Goal: Task Accomplishment & Management: Use online tool/utility

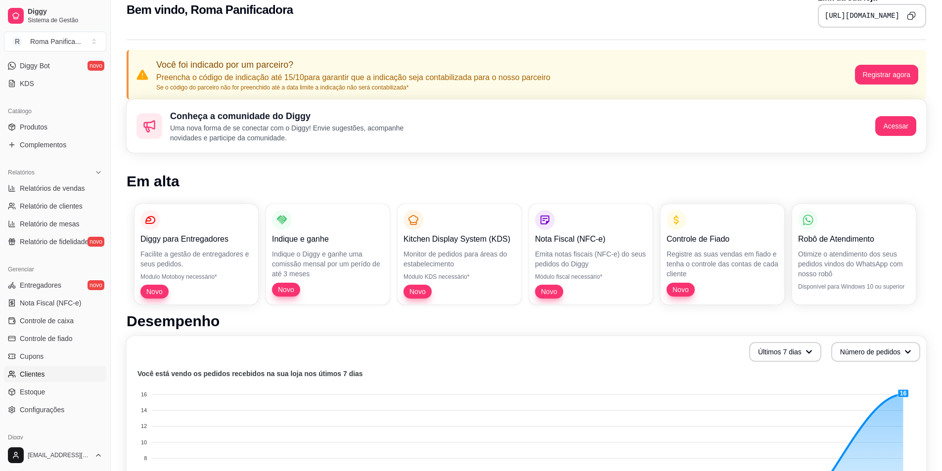
scroll to position [240, 0]
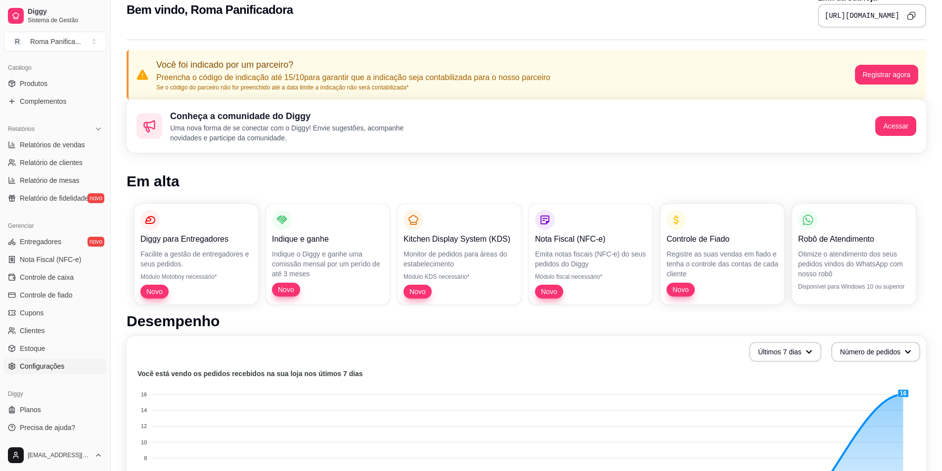
click at [58, 369] on span "Configurações" at bounding box center [42, 366] width 44 height 10
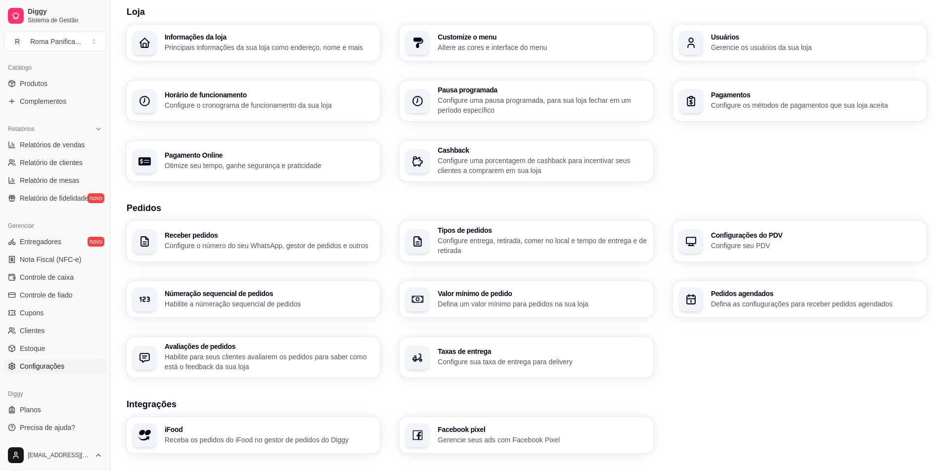
scroll to position [148, 0]
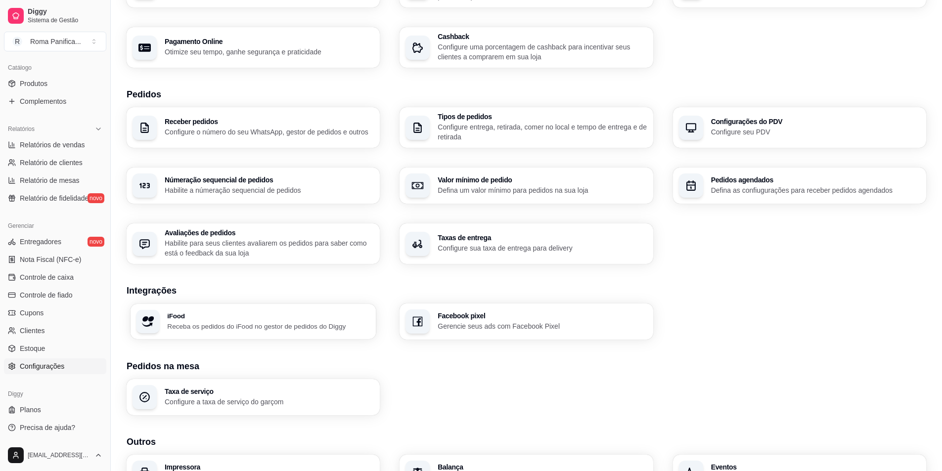
click at [340, 332] on div "iFood Receba os pedidos do iFood no gestor de pedidos do Diggy" at bounding box center [254, 321] width 246 height 35
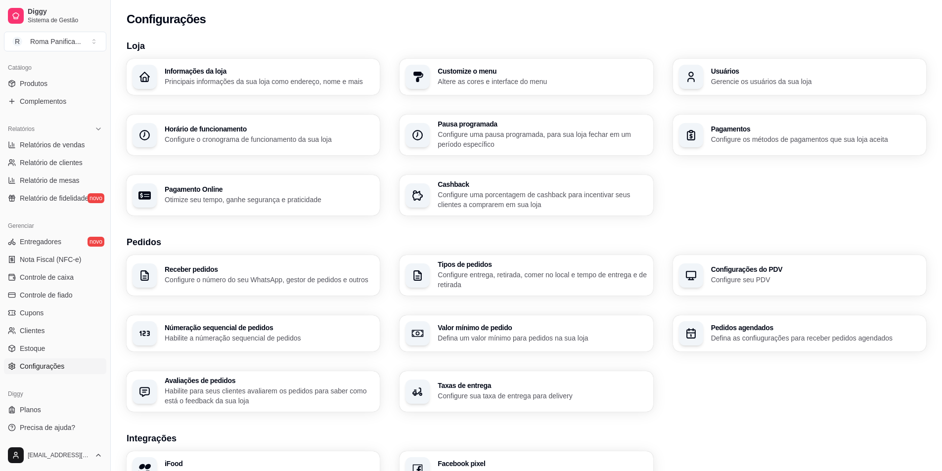
scroll to position [0, 0]
click at [713, 275] on p "Configure seu PDV" at bounding box center [814, 279] width 203 height 9
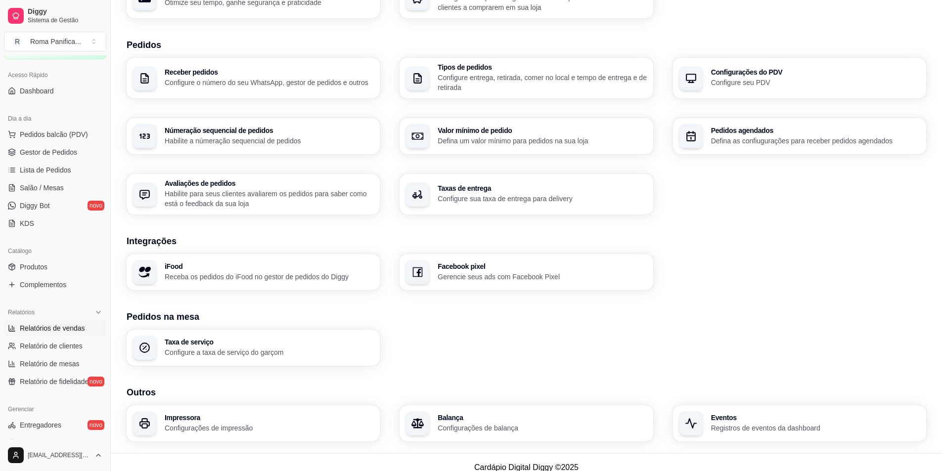
scroll to position [43, 0]
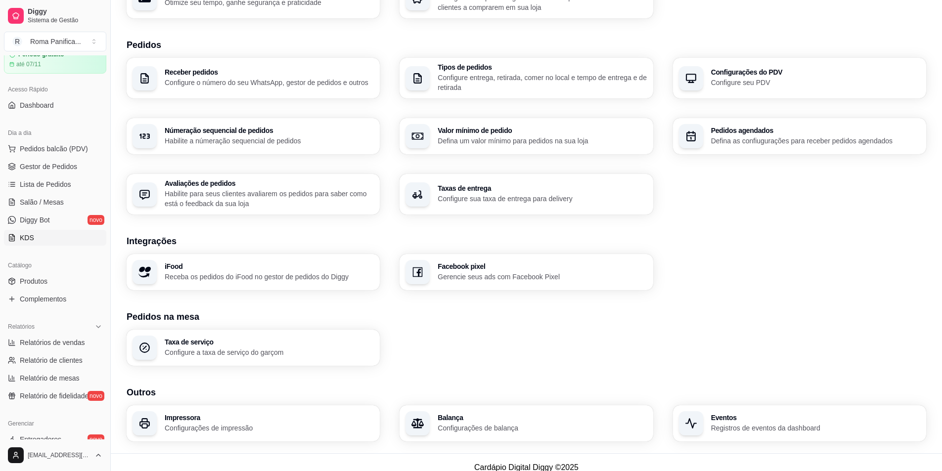
click at [56, 241] on link "KDS" at bounding box center [55, 238] width 102 height 16
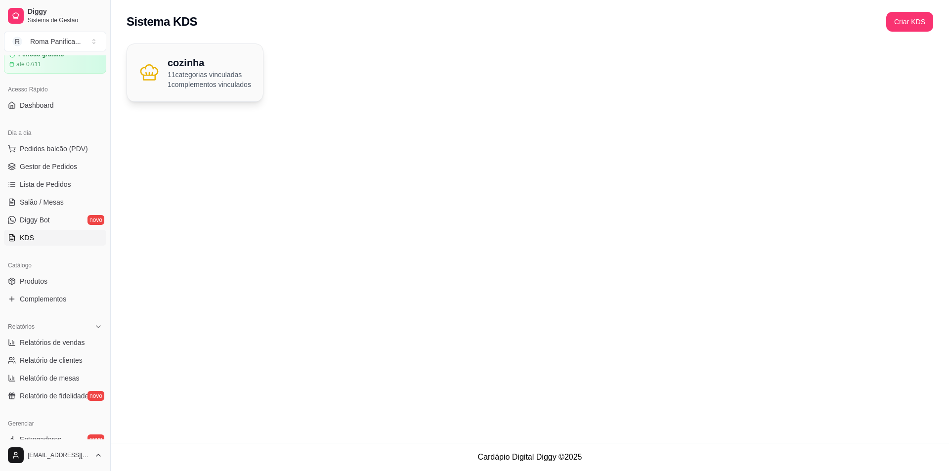
click at [230, 86] on p "1 complementos vinculados" at bounding box center [210, 85] width 84 height 10
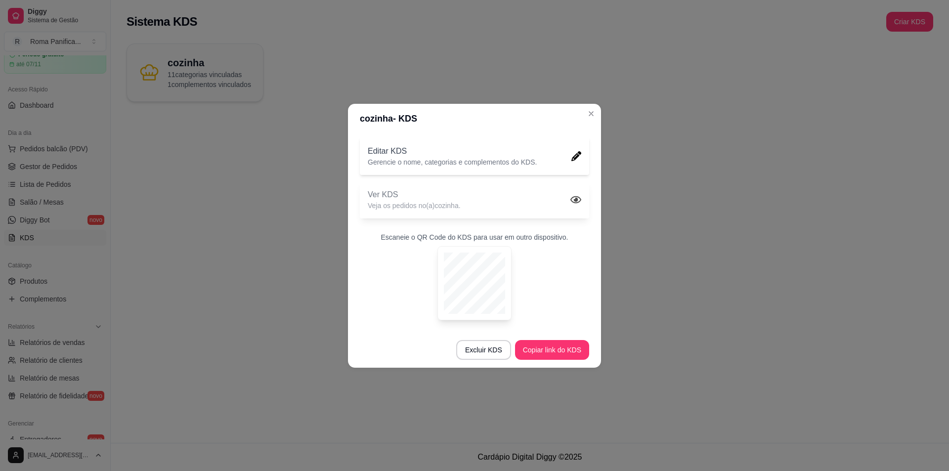
click at [558, 199] on div "Ver KDS Veja os pedidos no(a) cozinha ." at bounding box center [474, 200] width 229 height 38
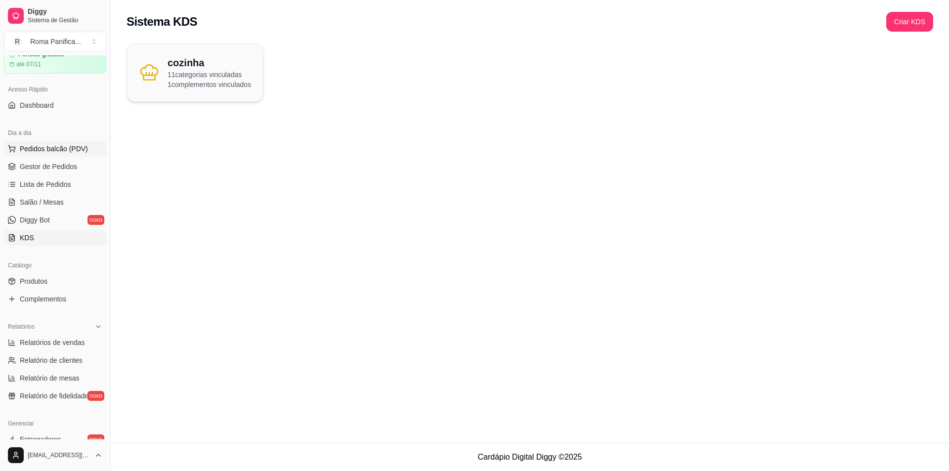
click at [40, 150] on span "Pedidos balcão (PDV)" at bounding box center [54, 149] width 68 height 10
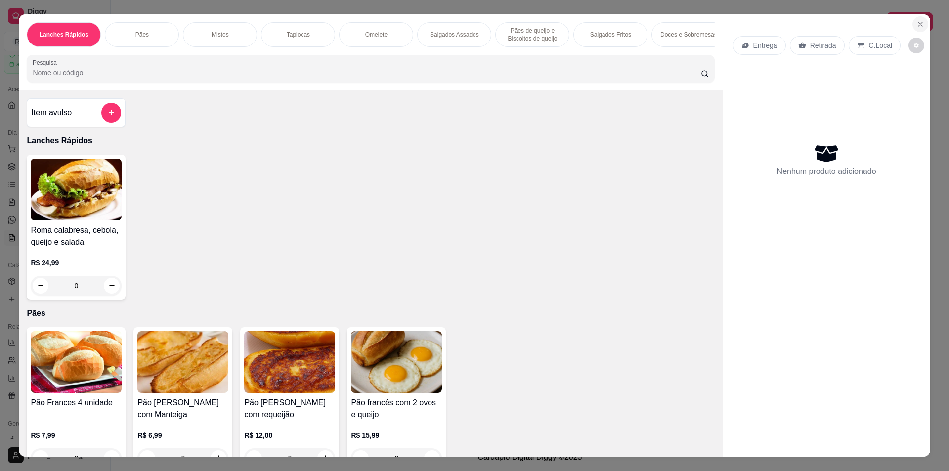
click at [917, 25] on icon "Close" at bounding box center [921, 24] width 8 height 8
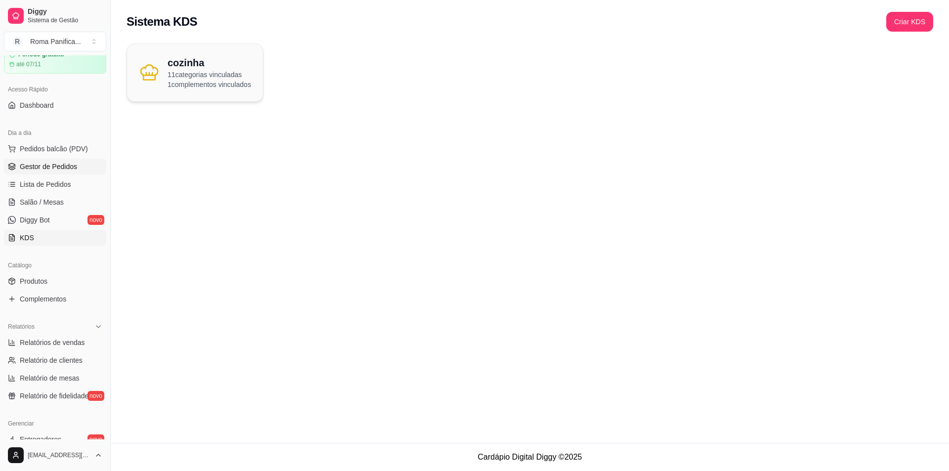
click at [68, 166] on span "Gestor de Pedidos" at bounding box center [48, 167] width 57 height 10
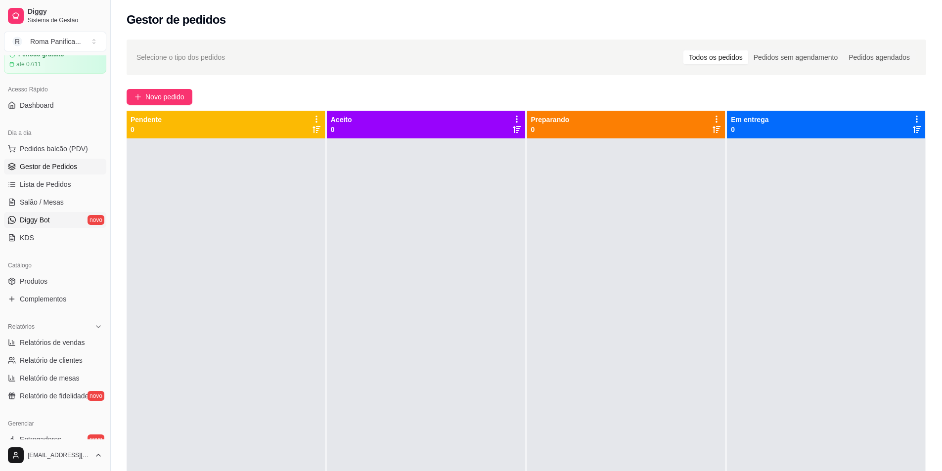
click at [50, 223] on span "Diggy Bot" at bounding box center [35, 220] width 30 height 10
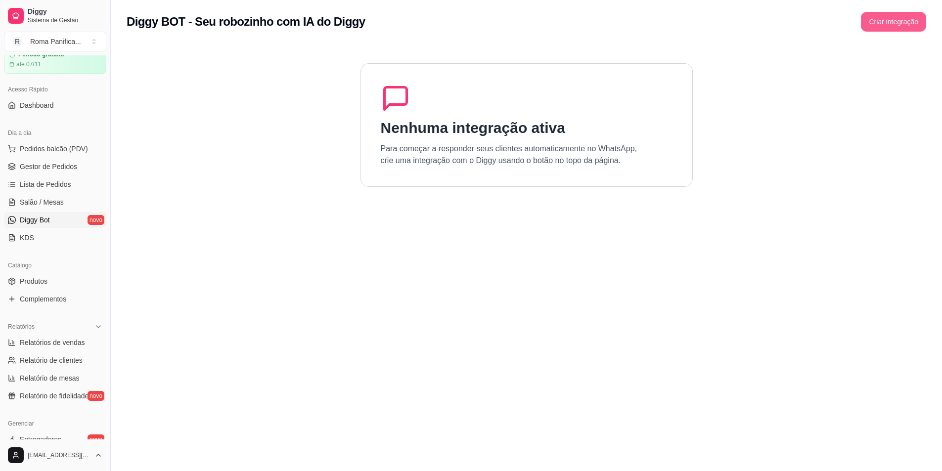
click at [883, 17] on button "Criar integração" at bounding box center [893, 22] width 65 height 20
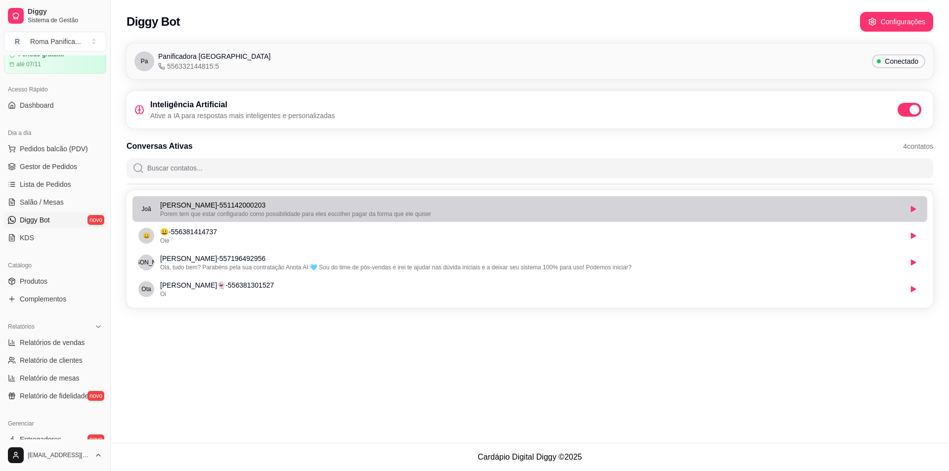
click at [436, 211] on div "Porem tem que estar configurado como possibilidade para eles escolher pagar da …" at bounding box center [531, 214] width 742 height 8
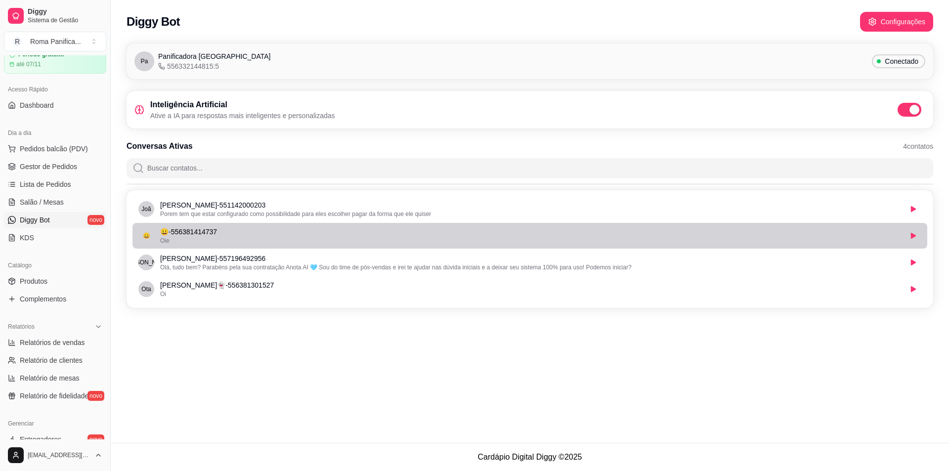
click at [184, 237] on div "Oie" at bounding box center [531, 241] width 742 height 8
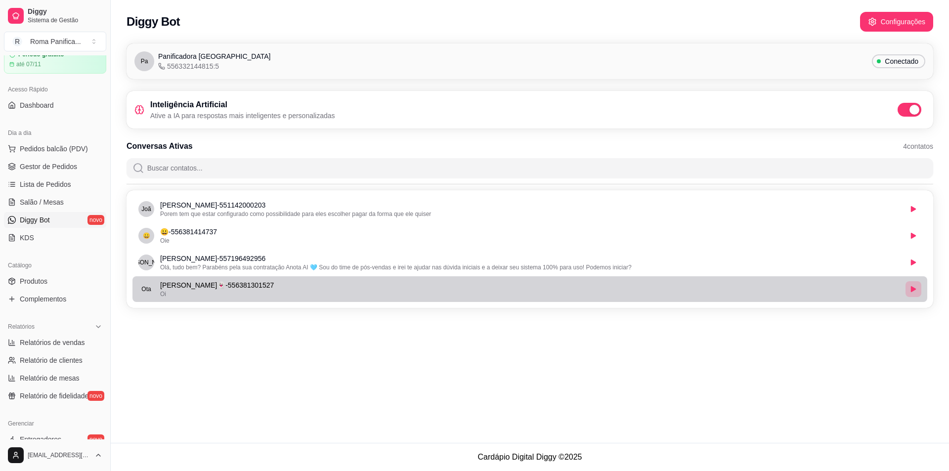
click at [913, 291] on icon "button" at bounding box center [913, 289] width 5 height 6
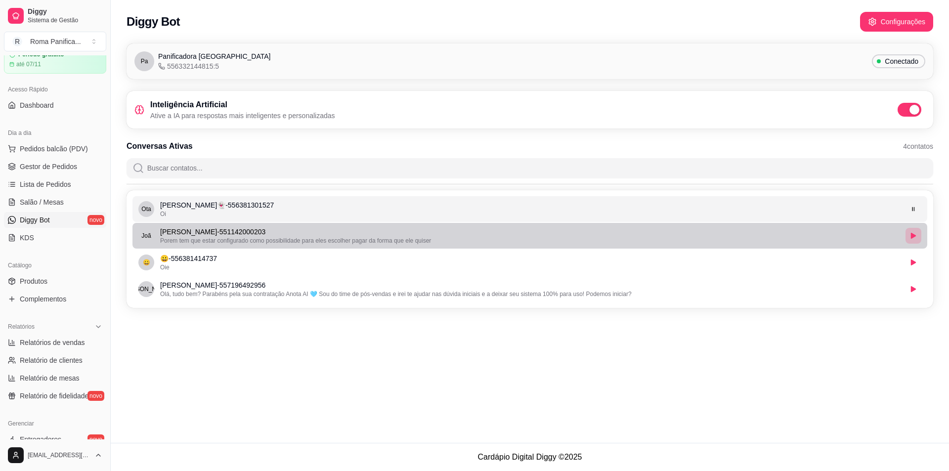
click at [911, 235] on icon "button" at bounding box center [913, 236] width 5 height 6
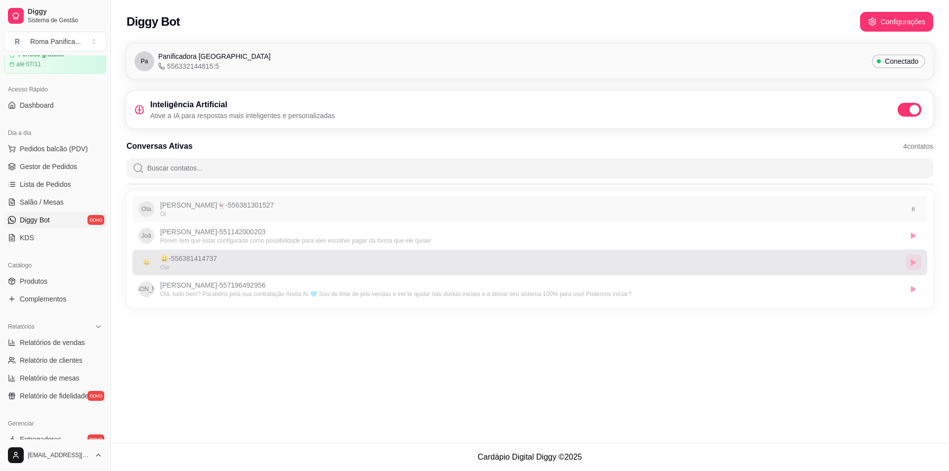
click at [915, 263] on ul "Ota Otavio👻 - 556381301527 Oi Joã João Silva - 551142000203 Porem tem que estar…" at bounding box center [530, 249] width 795 height 106
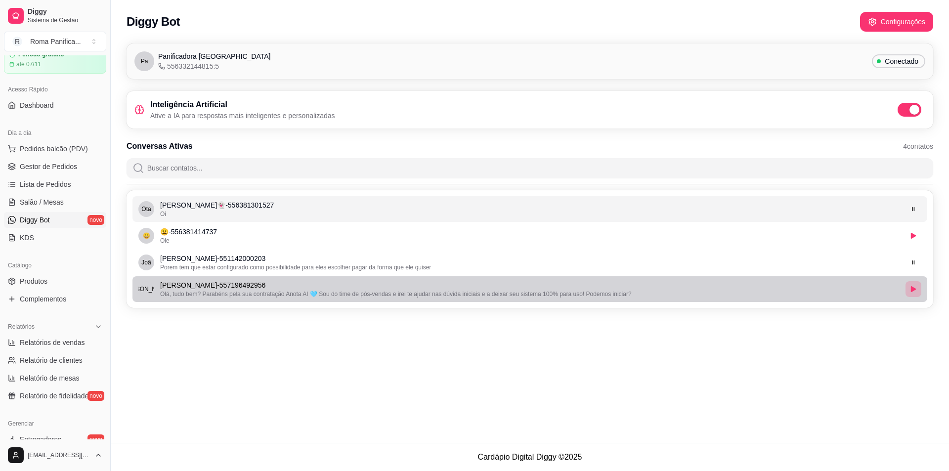
click at [914, 287] on icon "button" at bounding box center [914, 289] width 6 height 6
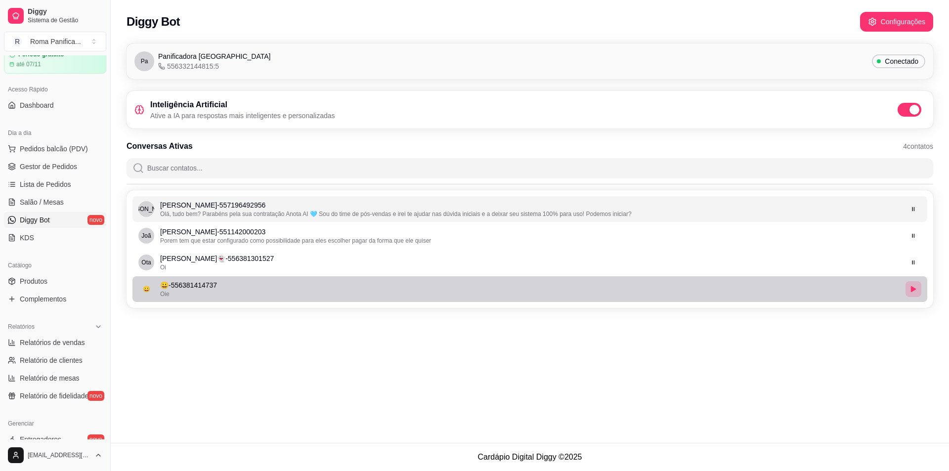
click at [914, 292] on icon "button" at bounding box center [914, 289] width 6 height 6
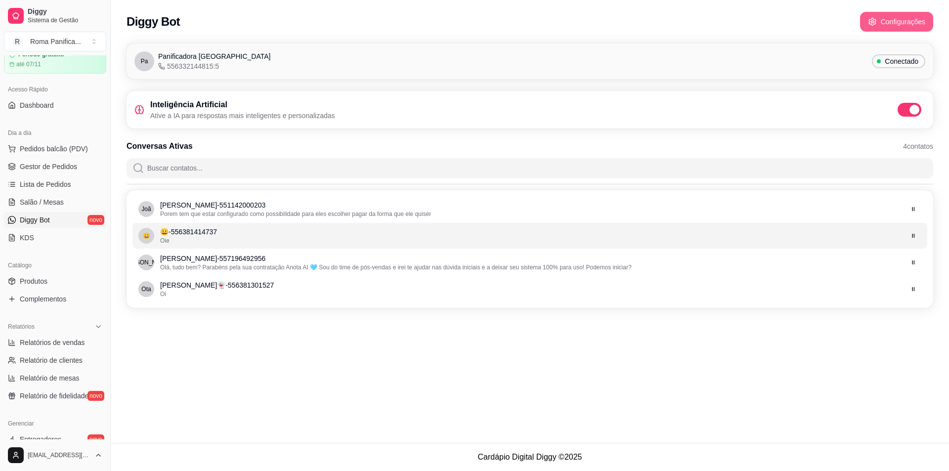
click at [901, 24] on button "Configurações" at bounding box center [896, 22] width 73 height 20
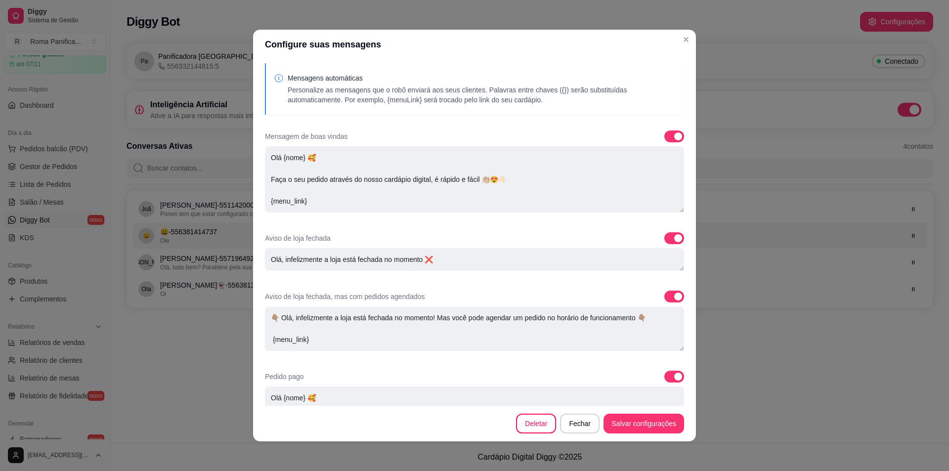
click at [338, 84] on div "Mensagens automáticas Personalize as mensagens que o robô enviará aos seus clie…" at bounding box center [482, 89] width 389 height 32
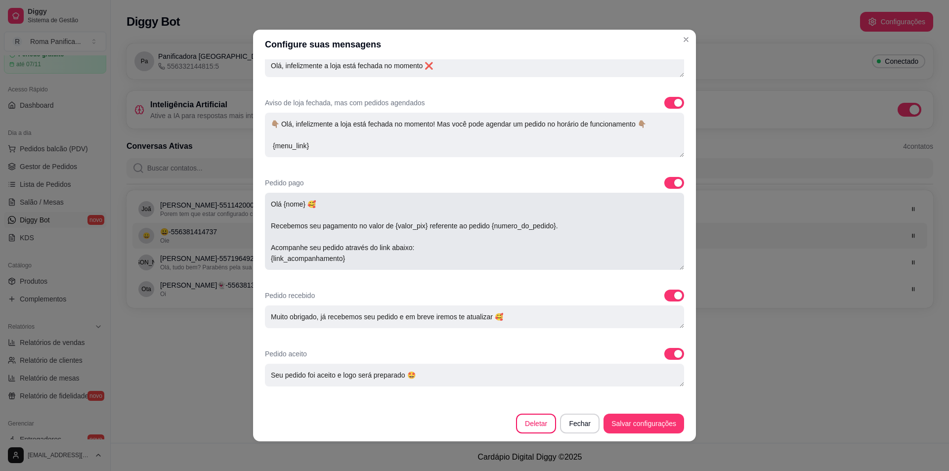
scroll to position [88, 0]
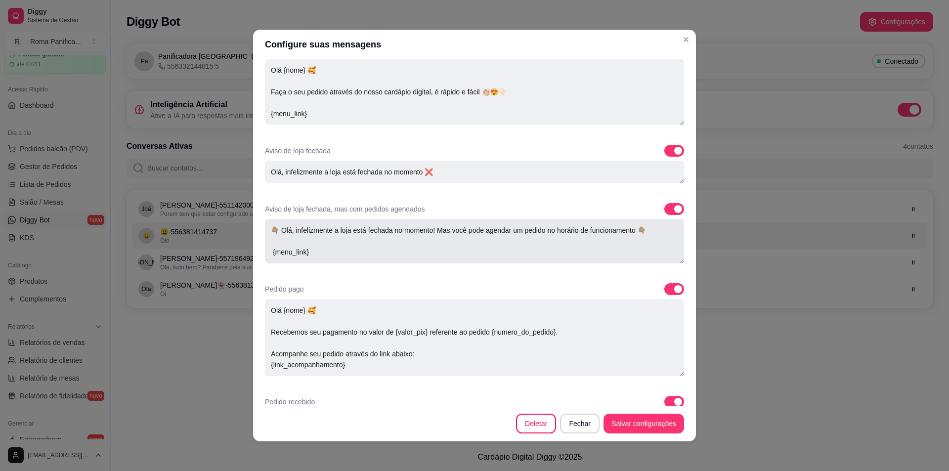
click at [295, 252] on textarea "👇🏽 Olá, infelizmente a loja está fechada no momento! Mas você pode agendar um p…" at bounding box center [474, 241] width 419 height 44
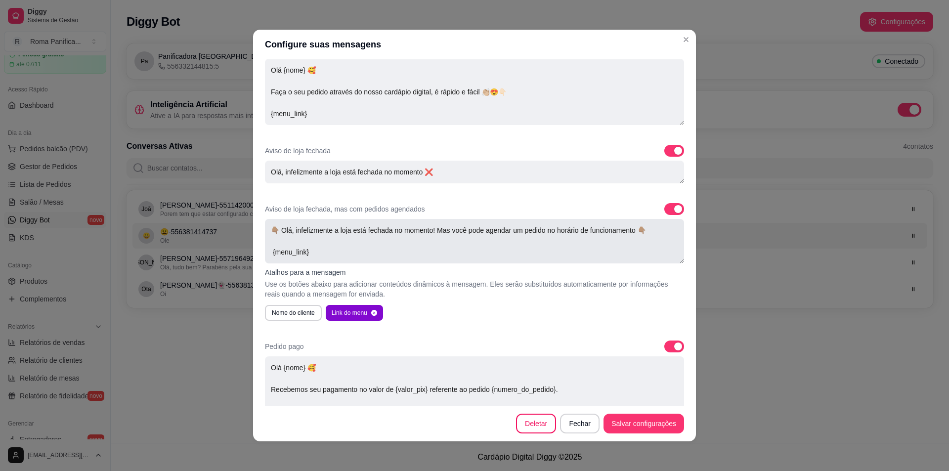
click at [313, 251] on textarea "👇🏽 Olá, infelizmente a loja está fechada no momento! Mas você pode agendar um p…" at bounding box center [474, 241] width 419 height 44
click at [319, 245] on textarea "👇🏽 Olá, infelizmente a loja está fechada no momento! Mas você pode agendar um p…" at bounding box center [474, 241] width 419 height 44
drag, startPoint x: 318, startPoint y: 243, endPoint x: 283, endPoint y: 243, distance: 35.6
click at [265, 245] on textarea "👇🏽 Olá, infelizmente a loja está fechada no momento! Mas você pode agendar um p…" at bounding box center [474, 241] width 419 height 44
click at [523, 278] on div "Atalhos para a mensagem Use os botões abaixo para adicionar conteúdos dinâmicos…" at bounding box center [474, 293] width 419 height 53
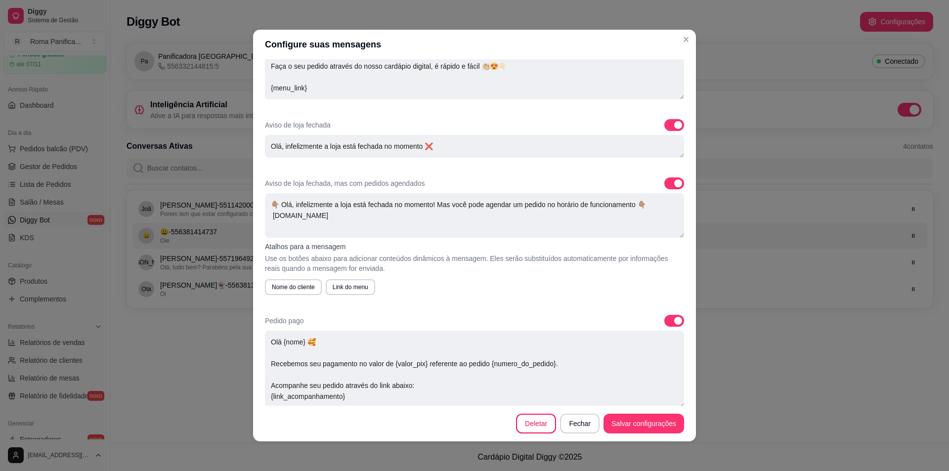
scroll to position [137, 0]
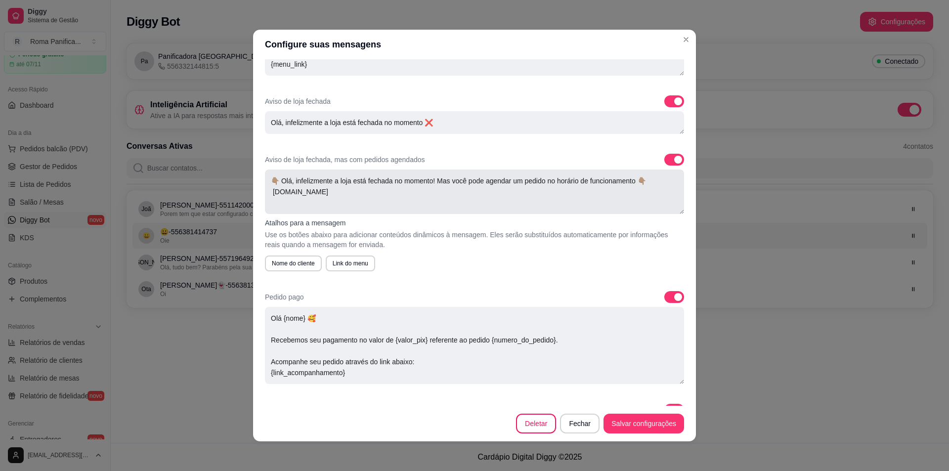
click at [289, 183] on textarea "👇🏽 Olá, infelizmente a loja está fechada no momento! Mas você pode agendar um p…" at bounding box center [474, 192] width 419 height 44
click at [289, 181] on textarea "👇🏽 Olá, infelizmente a loja está fechada no momento! Mas você pode agendar um p…" at bounding box center [474, 192] width 419 height 44
click at [291, 179] on textarea "👇🏽 Olá, infelizmente a loja está fechada no momento! Mas você pode agendar um p…" at bounding box center [474, 192] width 419 height 44
click at [289, 179] on textarea "👇🏽 Olá, infelizmente a loja está fechada no momento! Mas você pode agendar um p…" at bounding box center [474, 192] width 419 height 44
click at [299, 263] on button "Nome do cliente" at bounding box center [293, 264] width 57 height 16
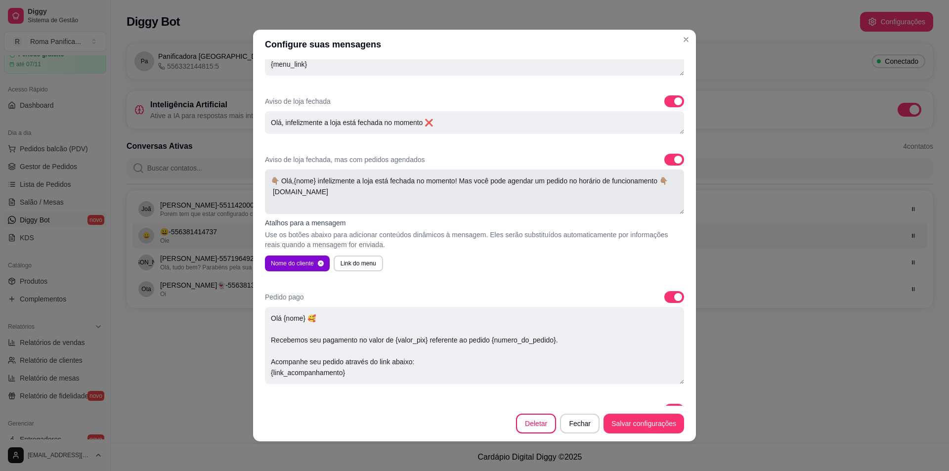
click at [267, 192] on textarea "👇🏽 Olá,{nome} infelizmente a loja está fechada no momento! Mas você pode agenda…" at bounding box center [474, 192] width 419 height 44
drag, startPoint x: 393, startPoint y: 198, endPoint x: 259, endPoint y: 191, distance: 134.2
click at [259, 191] on div "Mensagens automáticas Personalize as mensagens que o robô enviará aos seus clie…" at bounding box center [474, 232] width 443 height 347
click at [281, 197] on textarea "👇🏽 Olá,{nome} infelizmente a loja está fechada no momento! Mas você pode agenda…" at bounding box center [474, 192] width 419 height 44
click at [272, 190] on textarea "👇🏽 Olá,{nome} infelizmente a loja está fechada no momento! Mas você pode agenda…" at bounding box center [474, 192] width 419 height 44
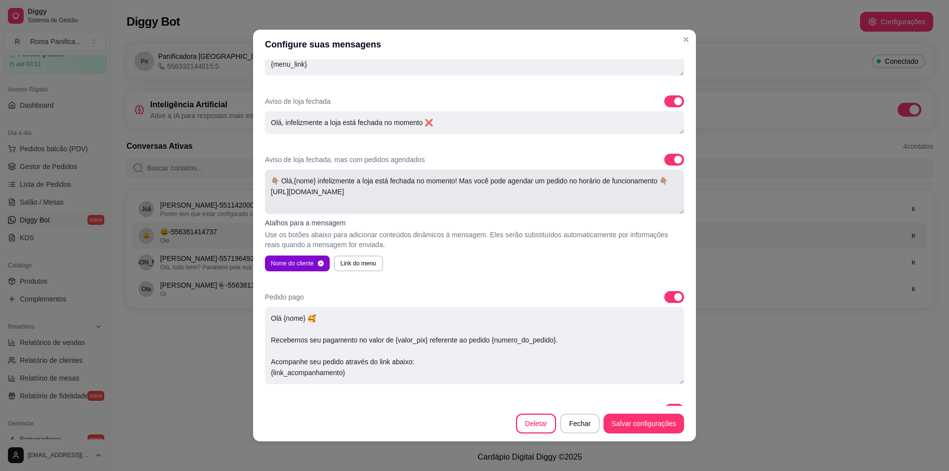
drag, startPoint x: 354, startPoint y: 191, endPoint x: 264, endPoint y: 197, distance: 90.7
click at [265, 197] on textarea "👇🏽 Olá,{nome} infelizmente a loja está fechada no momento! Mas você pode agenda…" at bounding box center [474, 192] width 419 height 44
drag, startPoint x: 264, startPoint y: 197, endPoint x: 269, endPoint y: 194, distance: 6.2
click at [265, 197] on textarea "👇🏽 Olá,{nome} infelizmente a loja está fechada no momento! Mas você pode agenda…" at bounding box center [474, 192] width 419 height 44
drag, startPoint x: 266, startPoint y: 193, endPoint x: 377, endPoint y: 189, distance: 110.8
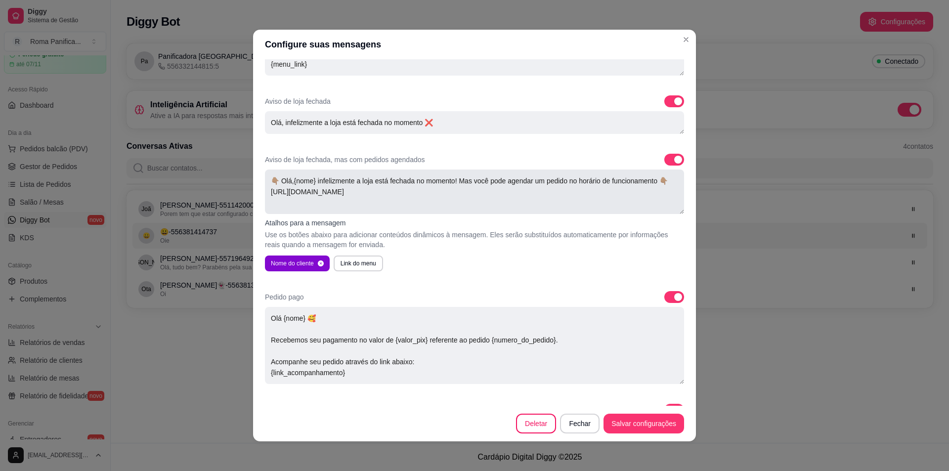
click at [388, 186] on textarea "👇🏽 Olá,{nome} infelizmente a loja está fechada no momento! Mas você pode agenda…" at bounding box center [474, 192] width 419 height 44
click at [375, 193] on textarea "👇🏽 Olá,{nome} infelizmente a loja está fechada no momento! Mas você pode agenda…" at bounding box center [474, 192] width 419 height 44
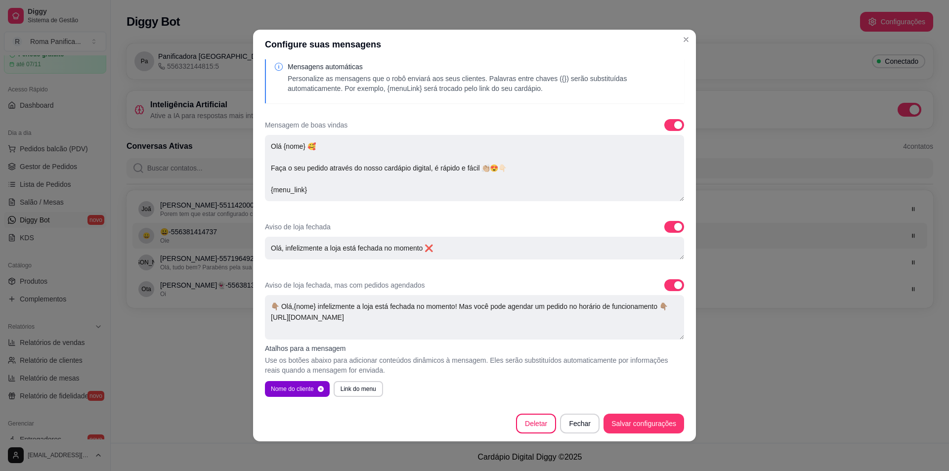
scroll to position [0, 0]
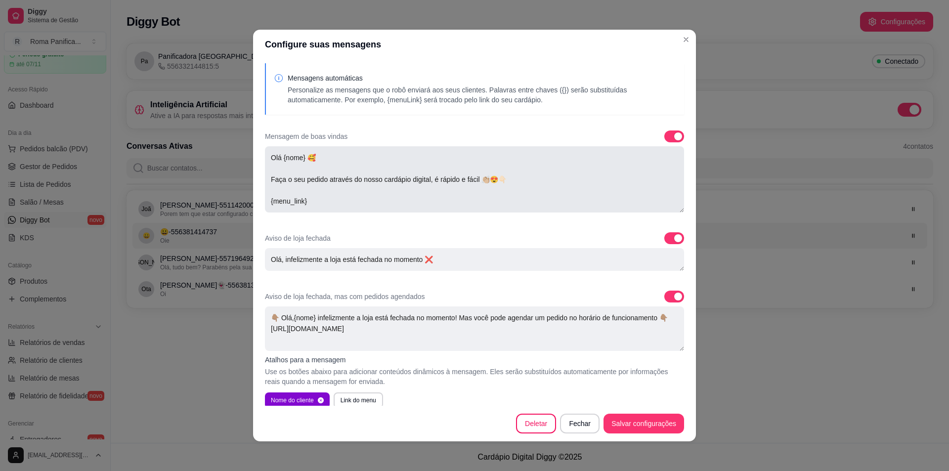
type textarea "👇🏽 Olá,{nome} infelizmente a loja está fechada no momento! Mas você pode agenda…"
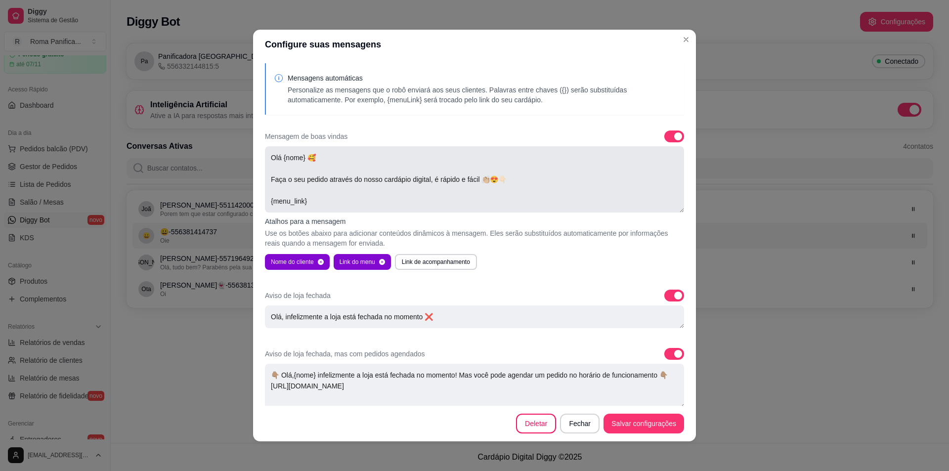
click at [317, 202] on textarea "Olá {nome} 🥰 Faça o seu pedido através do nosso cardápio digital, é rápido e fá…" at bounding box center [474, 179] width 419 height 66
paste textarea "https://www.romapanificadora.com.br"
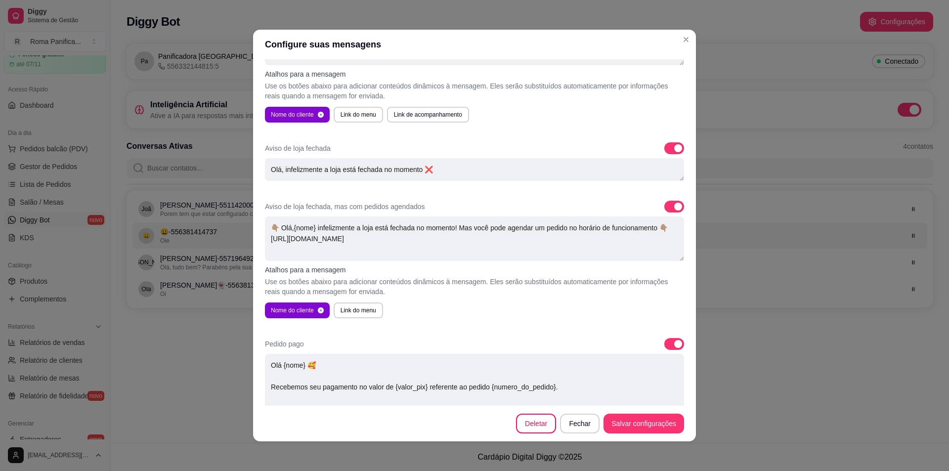
scroll to position [148, 0]
type textarea "Olá {nome} 🥰 Faça o seu pedido através do nosso cardápio digital, é rápido e fá…"
click at [280, 168] on textarea "Olá, infelizmente a loja está fechada no momento ❌" at bounding box center [474, 168] width 419 height 23
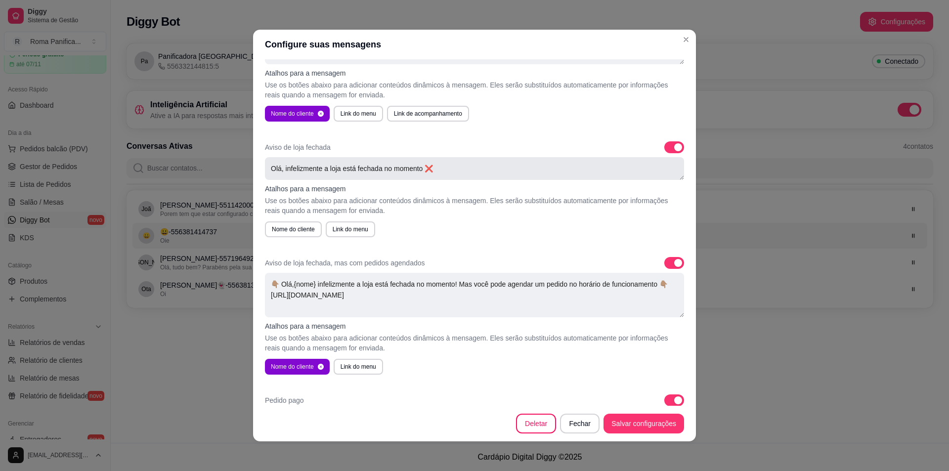
click at [280, 171] on textarea "Olá, infelizmente a loja está fechada no momento ❌" at bounding box center [474, 168] width 419 height 23
click at [280, 169] on textarea "Olá, infelizmente a loja está fechada no momento ❌" at bounding box center [474, 168] width 419 height 23
click at [287, 229] on button "Nome do cliente" at bounding box center [293, 228] width 55 height 15
drag, startPoint x: 302, startPoint y: 168, endPoint x: 305, endPoint y: 173, distance: 6.0
click at [303, 169] on textarea "Olá, {nome}infelizmente a loja está fechada no momento ❌" at bounding box center [474, 168] width 419 height 23
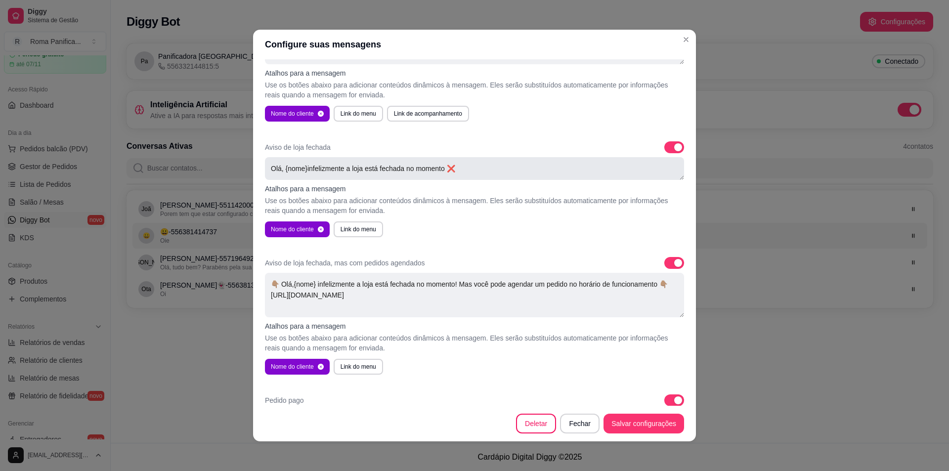
click at [304, 168] on textarea "Olá, {nome}infelizmente a loja está fechada no momento ❌" at bounding box center [474, 168] width 419 height 23
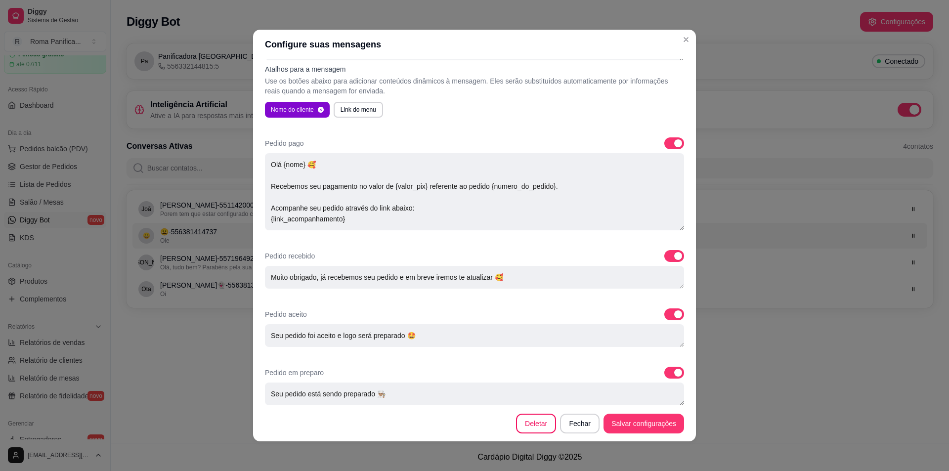
scroll to position [544, 0]
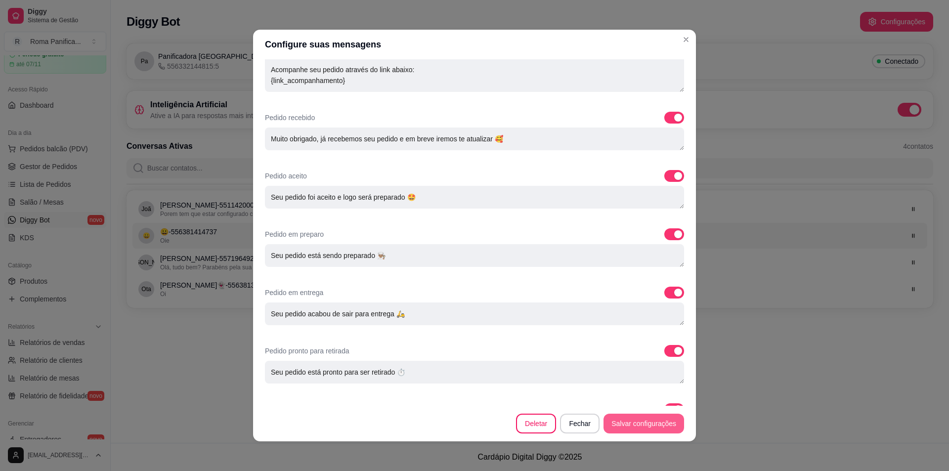
type textarea "Olá, {nome} infelizmente a loja está fechada no momento ❌"
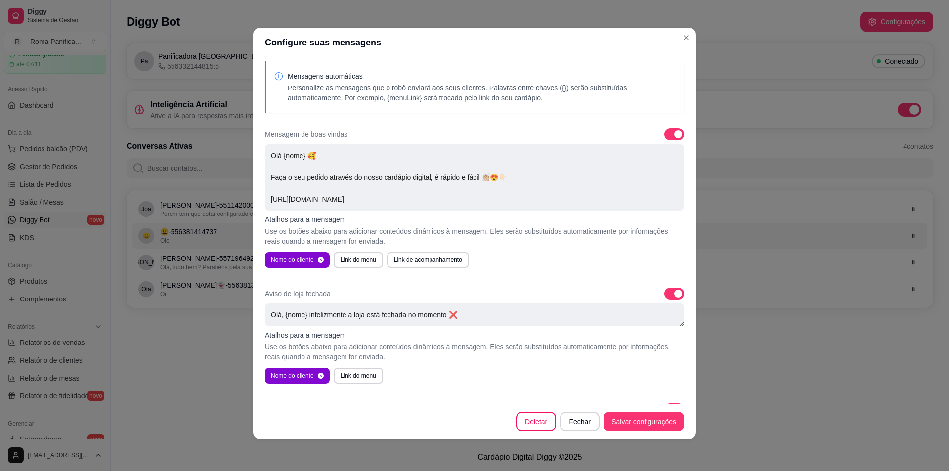
scroll to position [0, 0]
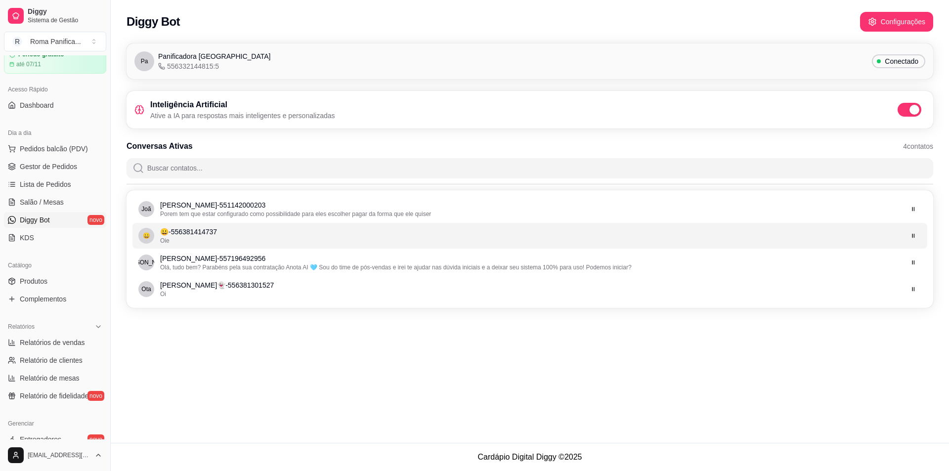
click at [174, 118] on p "Ative a IA para respostas mais inteligentes e personalizadas" at bounding box center [242, 116] width 185 height 10
click at [184, 117] on p "Ative a IA para respostas mais inteligentes e personalizadas" at bounding box center [242, 116] width 185 height 10
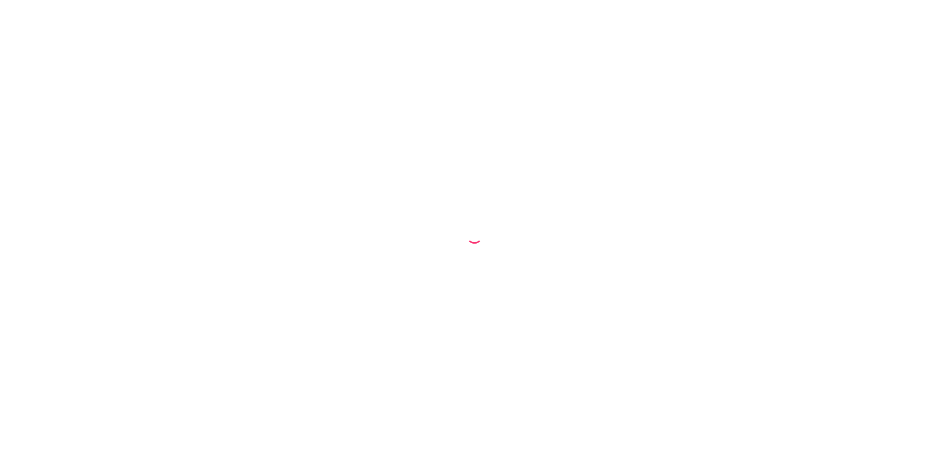
select select "68e961af0bdcbbb79d240a9e"
click at [852, 19] on label "Mudar kds" at bounding box center [853, 20] width 31 height 8
click at [864, 25] on span "cozinha" at bounding box center [882, 30] width 66 height 10
drag, startPoint x: 244, startPoint y: 51, endPoint x: 261, endPoint y: 64, distance: 20.8
click at [244, 51] on div at bounding box center [474, 54] width 949 height 18
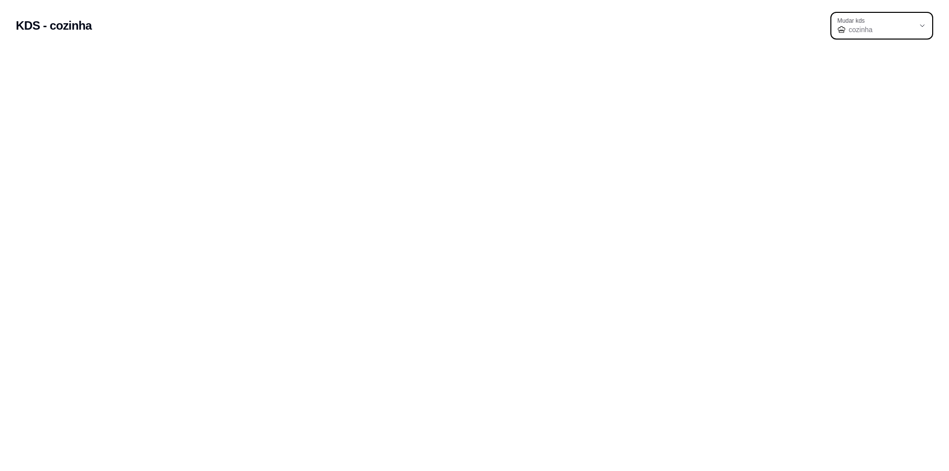
drag, startPoint x: 109, startPoint y: 57, endPoint x: 116, endPoint y: 51, distance: 9.1
click at [115, 52] on div at bounding box center [474, 54] width 949 height 18
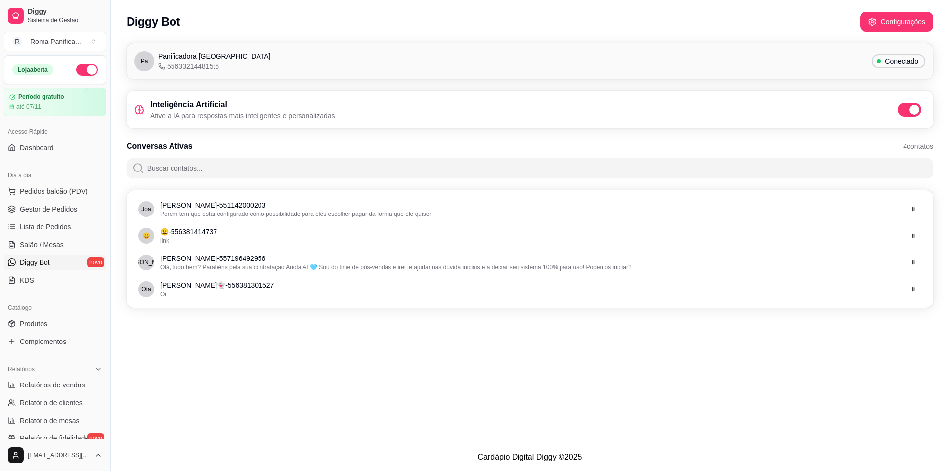
click at [211, 63] on span "556332144815:5" at bounding box center [188, 66] width 61 height 10
drag, startPoint x: 229, startPoint y: 67, endPoint x: 328, endPoint y: 29, distance: 105.7
click at [231, 67] on div "Pa Panificadora Roma 556332144815:5 Conectado" at bounding box center [529, 61] width 791 height 20
click at [869, 20] on button "Configurações" at bounding box center [896, 22] width 73 height 20
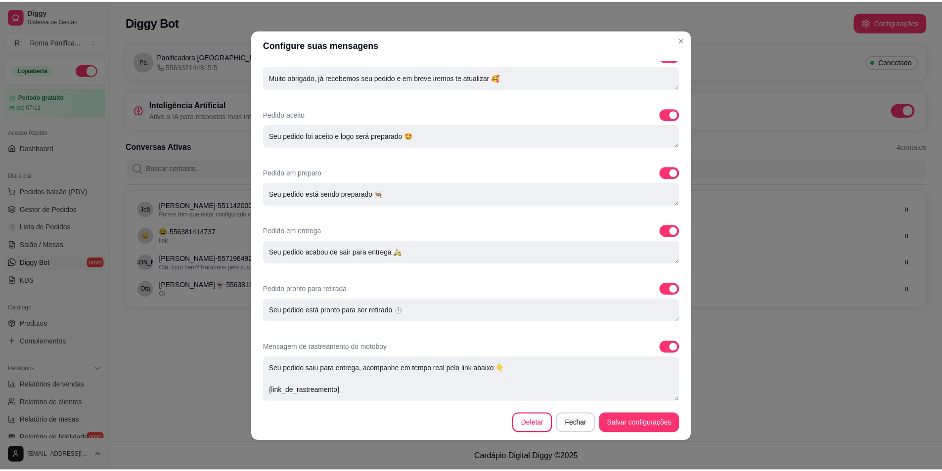
scroll to position [2, 0]
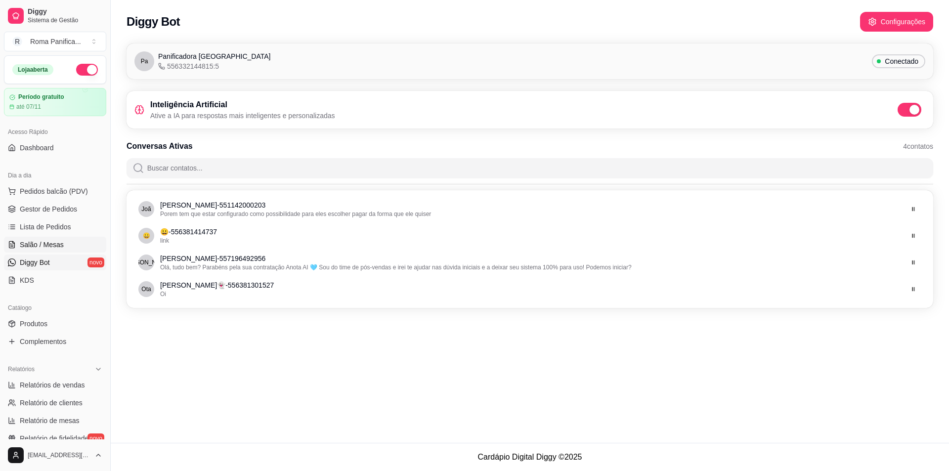
click at [50, 245] on span "Salão / Mesas" at bounding box center [42, 245] width 44 height 10
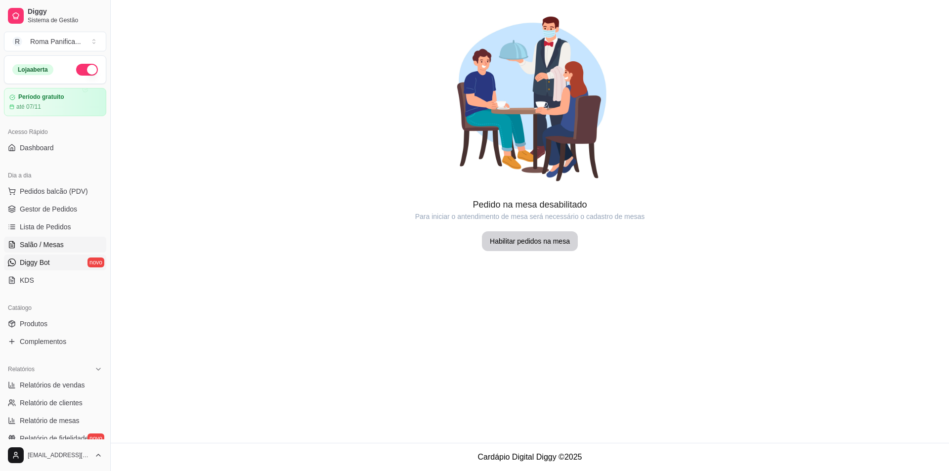
click at [41, 261] on span "Diggy Bot" at bounding box center [35, 263] width 30 height 10
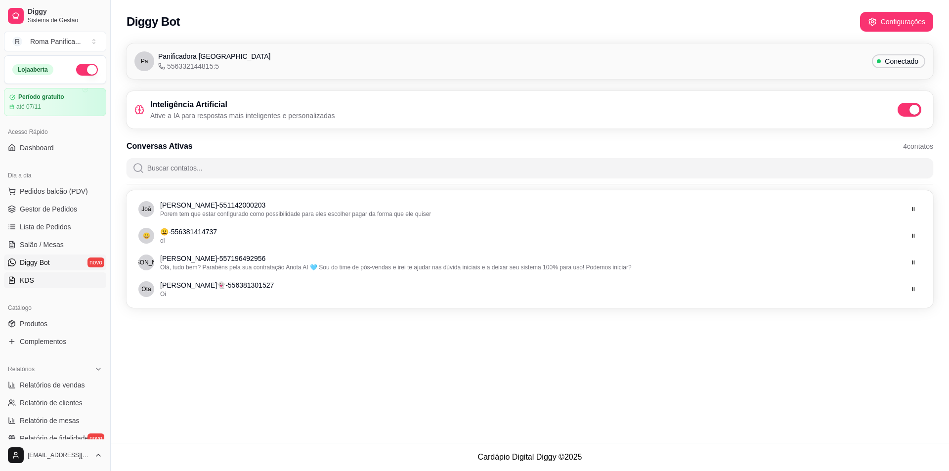
click at [24, 283] on span "KDS" at bounding box center [27, 280] width 14 height 10
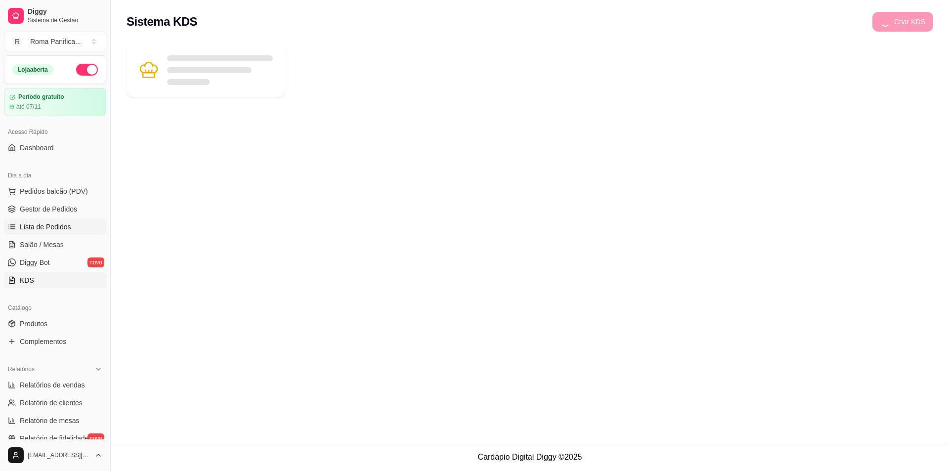
click at [38, 231] on span "Lista de Pedidos" at bounding box center [45, 227] width 51 height 10
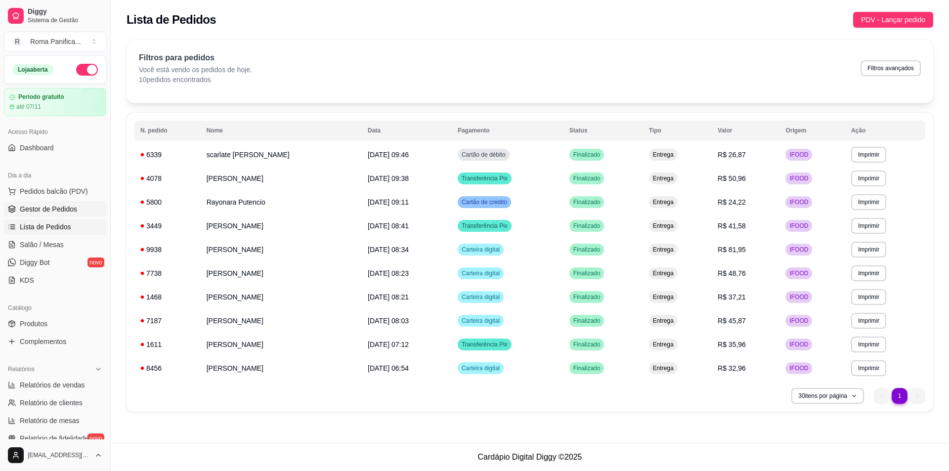
click at [55, 205] on span "Gestor de Pedidos" at bounding box center [48, 209] width 57 height 10
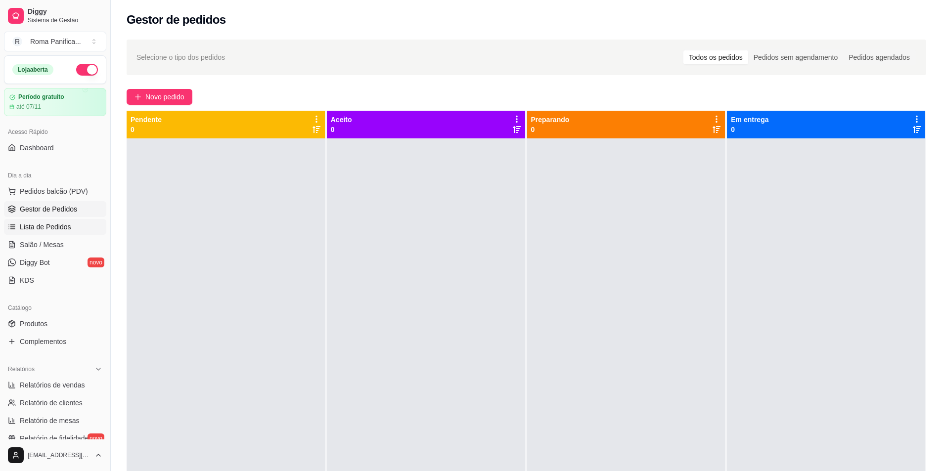
click at [65, 226] on span "Lista de Pedidos" at bounding box center [45, 227] width 51 height 10
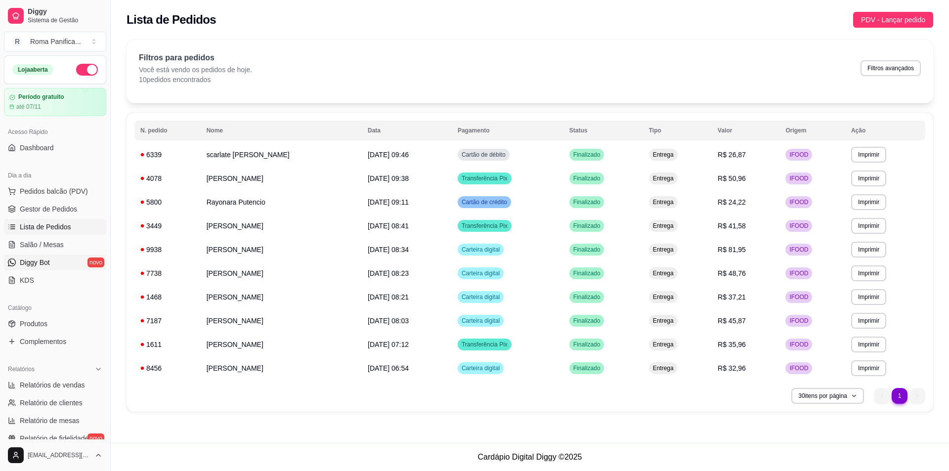
click at [70, 264] on link "Diggy Bot novo" at bounding box center [55, 263] width 102 height 16
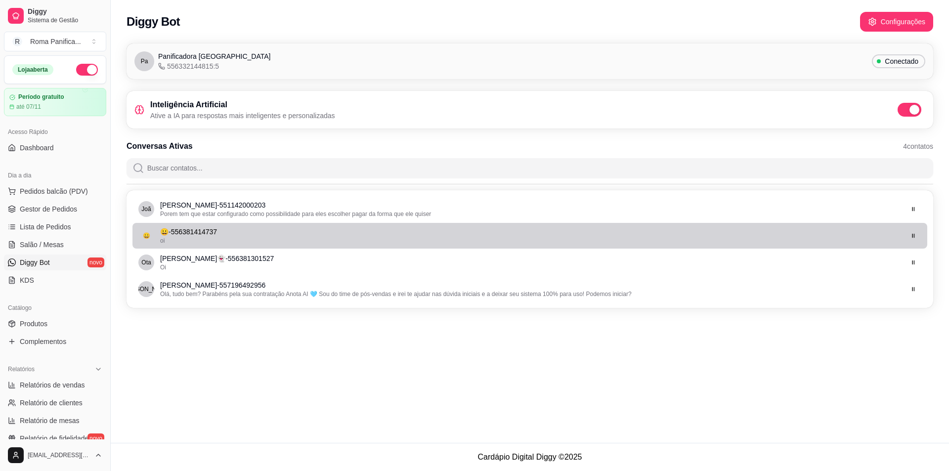
click at [372, 240] on div "oi" at bounding box center [531, 241] width 742 height 8
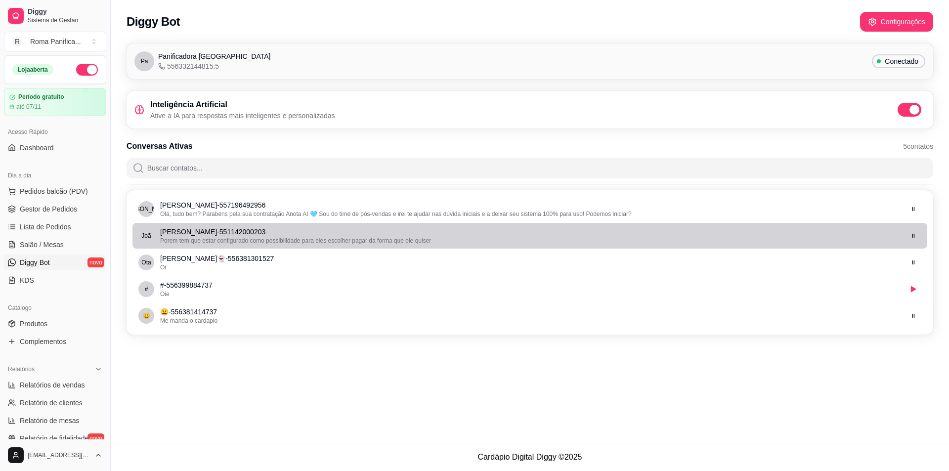
click at [300, 282] on p "# - 556399884737" at bounding box center [531, 285] width 742 height 10
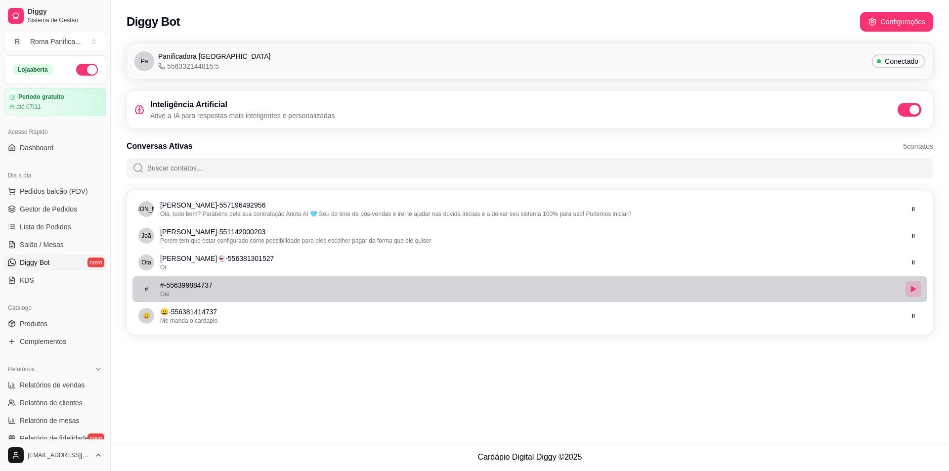
click at [913, 285] on button "button" at bounding box center [914, 289] width 16 height 16
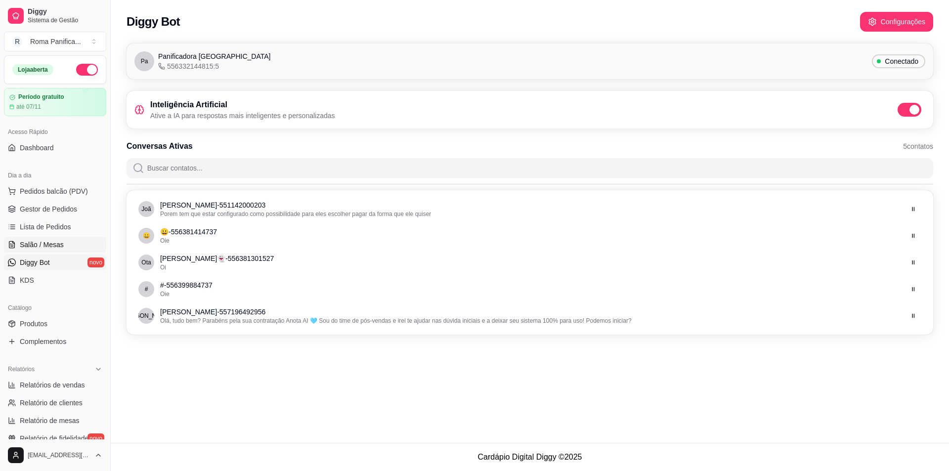
click at [55, 243] on span "Salão / Mesas" at bounding box center [42, 245] width 44 height 10
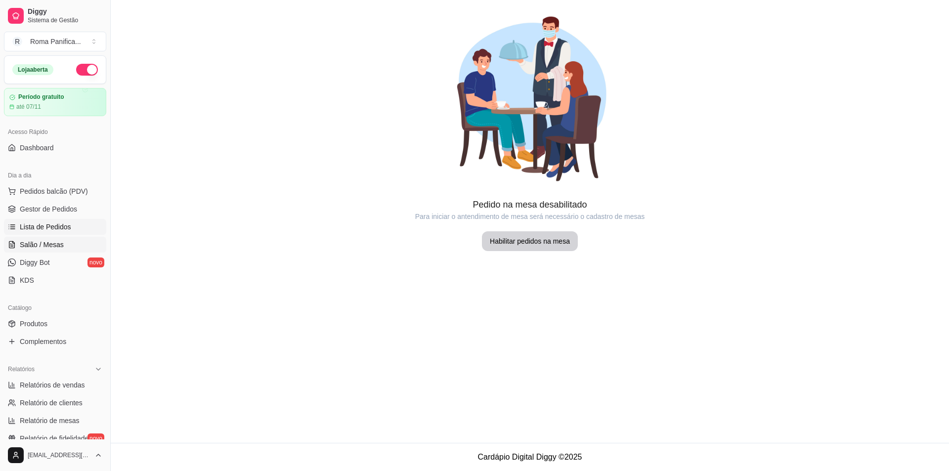
click at [64, 224] on span "Lista de Pedidos" at bounding box center [45, 227] width 51 height 10
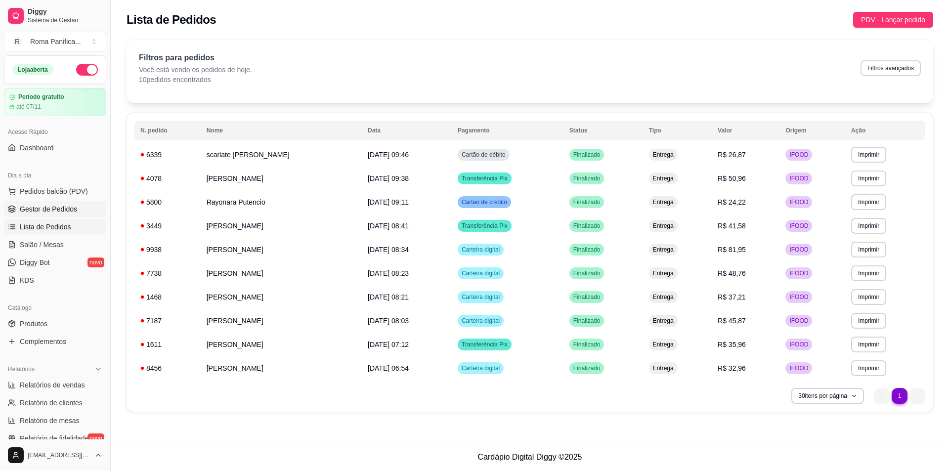
click at [73, 204] on span "Gestor de Pedidos" at bounding box center [48, 209] width 57 height 10
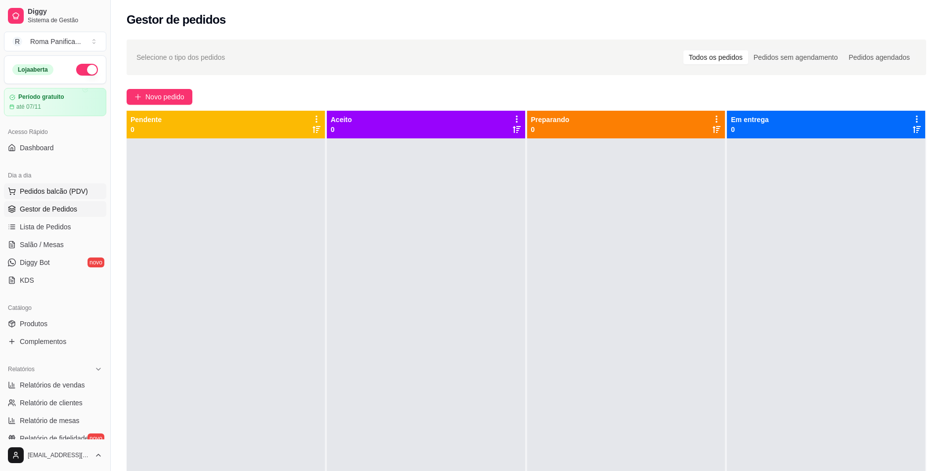
click at [71, 194] on span "Pedidos balcão (PDV)" at bounding box center [54, 191] width 68 height 10
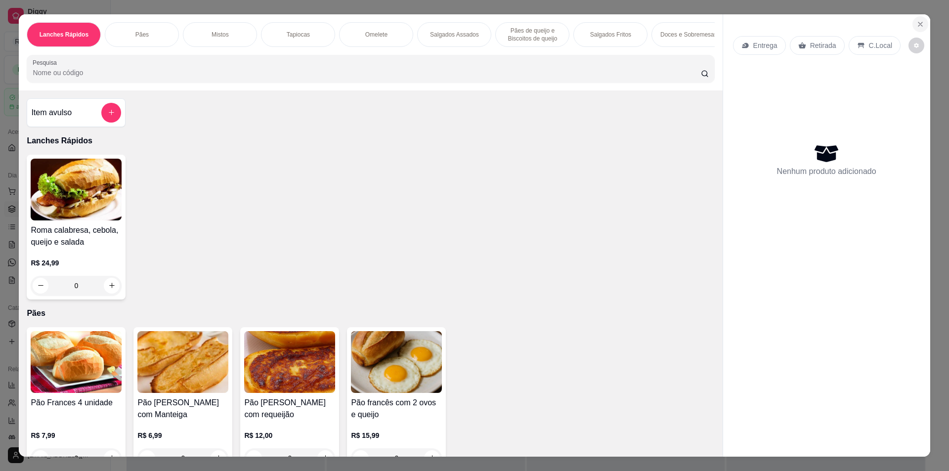
click at [918, 22] on icon "Close" at bounding box center [921, 24] width 8 height 8
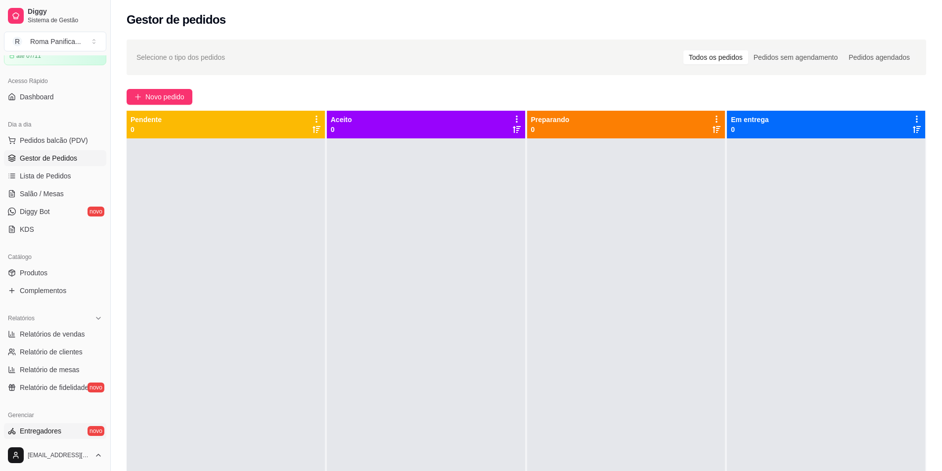
scroll to position [99, 0]
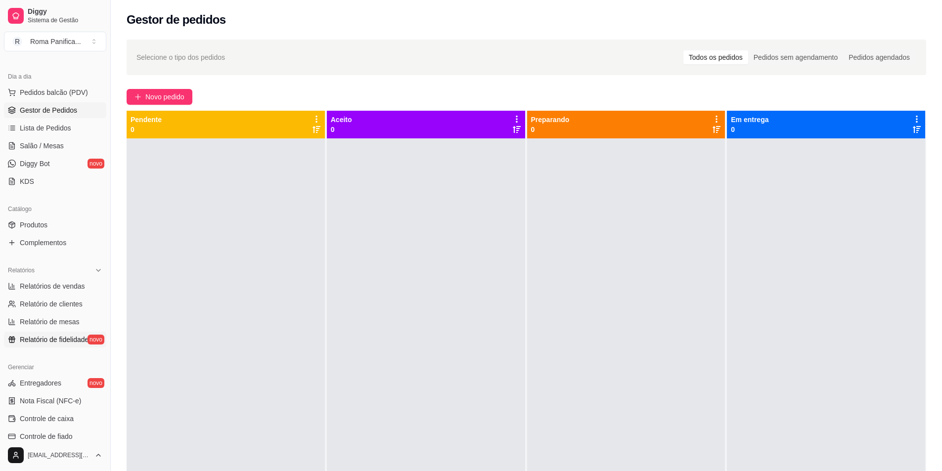
click at [68, 342] on span "Relatório de fidelidade" at bounding box center [54, 340] width 69 height 10
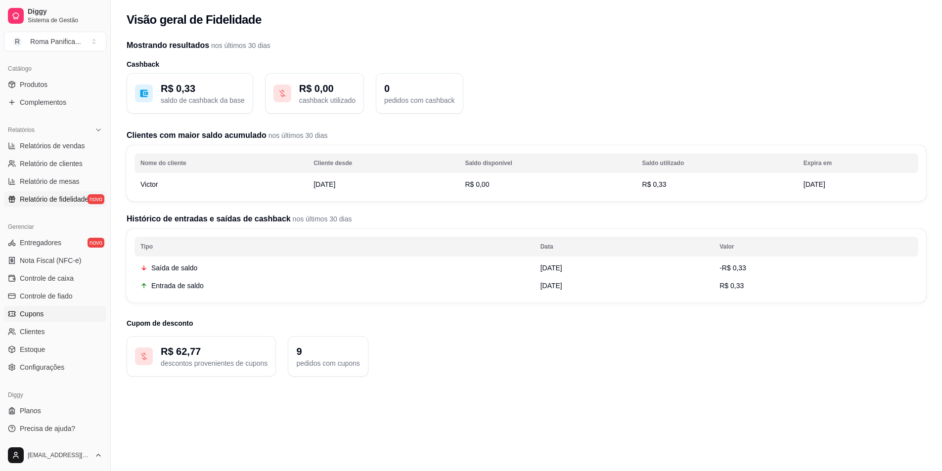
scroll to position [240, 0]
click at [51, 245] on span "Entregadores" at bounding box center [41, 242] width 42 height 10
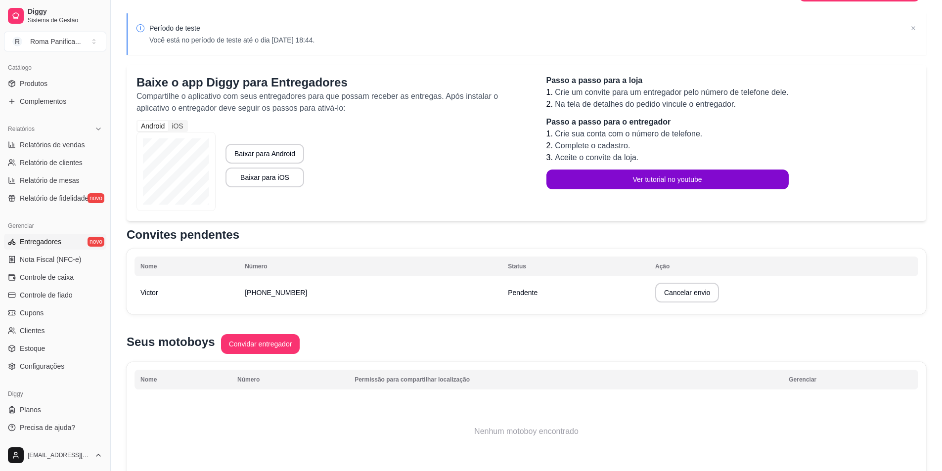
scroll to position [79, 0]
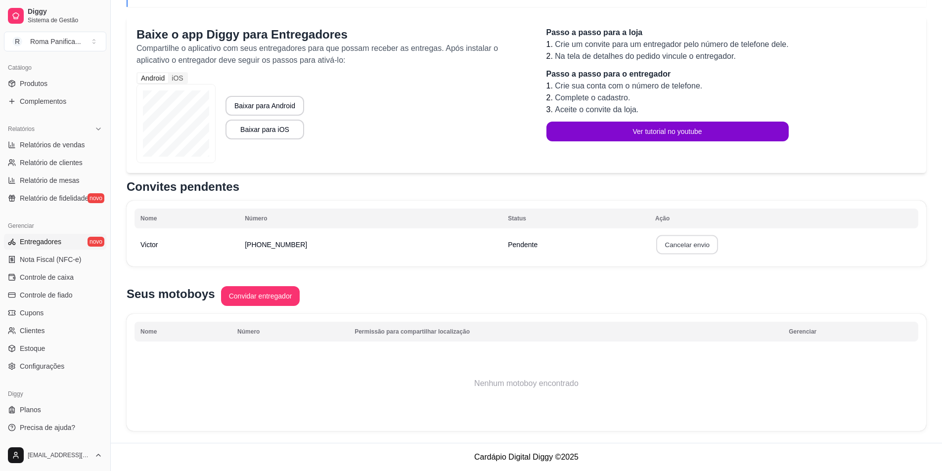
click at [681, 248] on button "Cancelar envio" at bounding box center [687, 244] width 62 height 19
click at [673, 319] on button "Confirmar" at bounding box center [681, 316] width 37 height 15
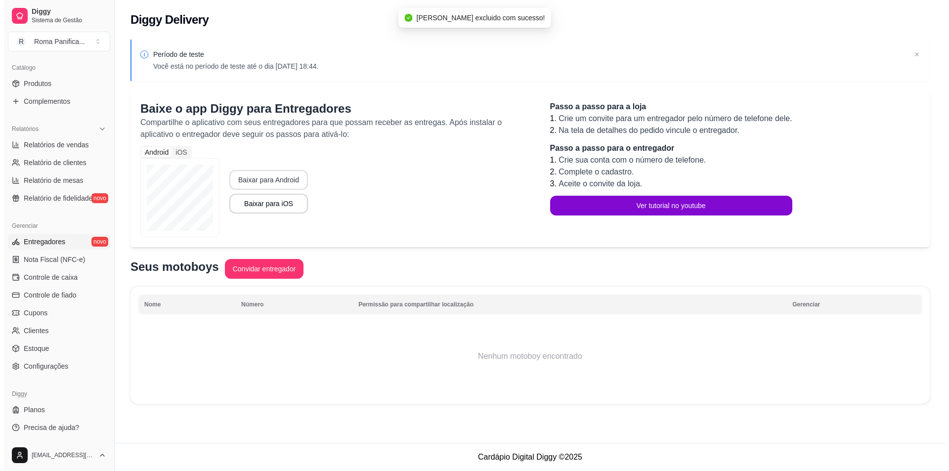
scroll to position [0, 0]
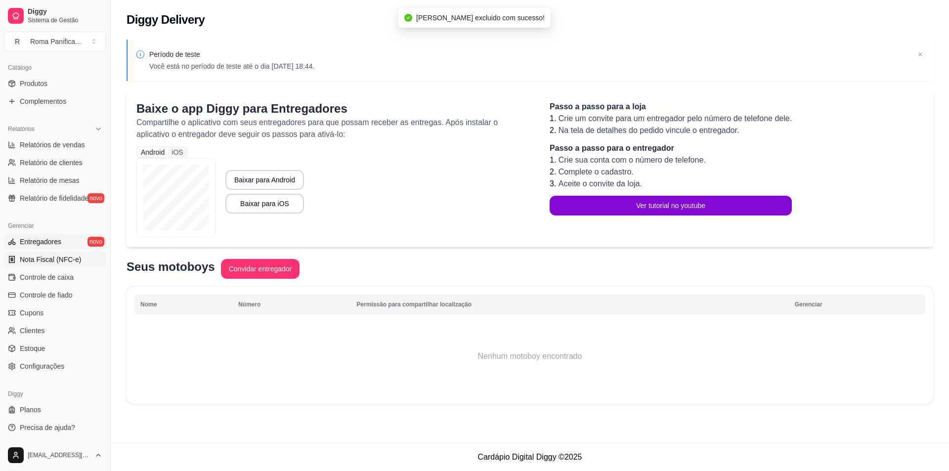
click at [49, 267] on link "Nota Fiscal (NFC-e)" at bounding box center [55, 260] width 102 height 16
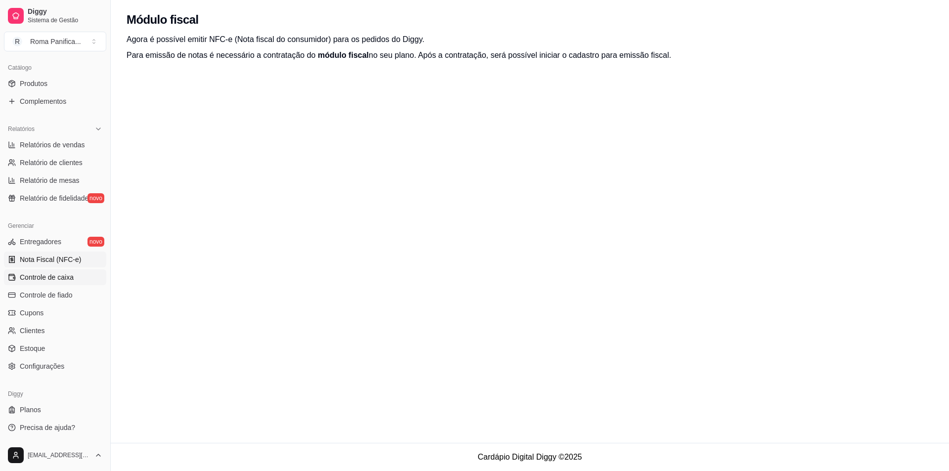
click at [55, 280] on span "Controle de caixa" at bounding box center [47, 277] width 54 height 10
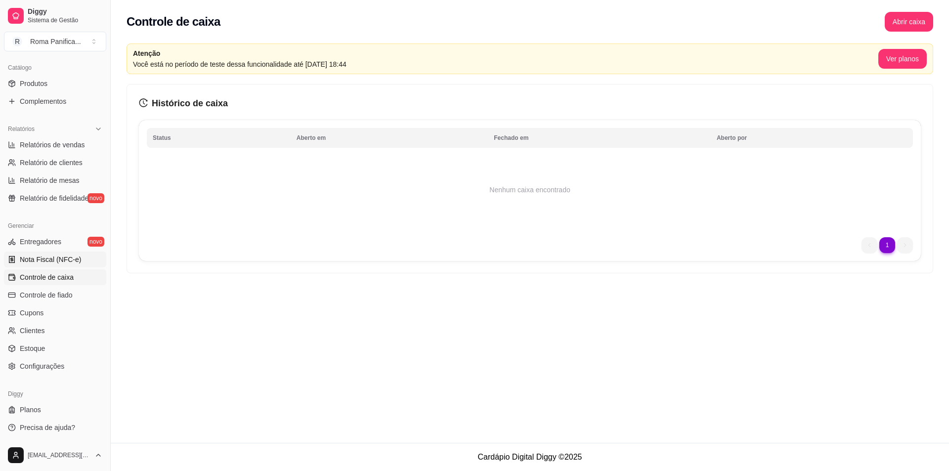
click at [55, 266] on link "Nota Fiscal (NFC-e)" at bounding box center [55, 260] width 102 height 16
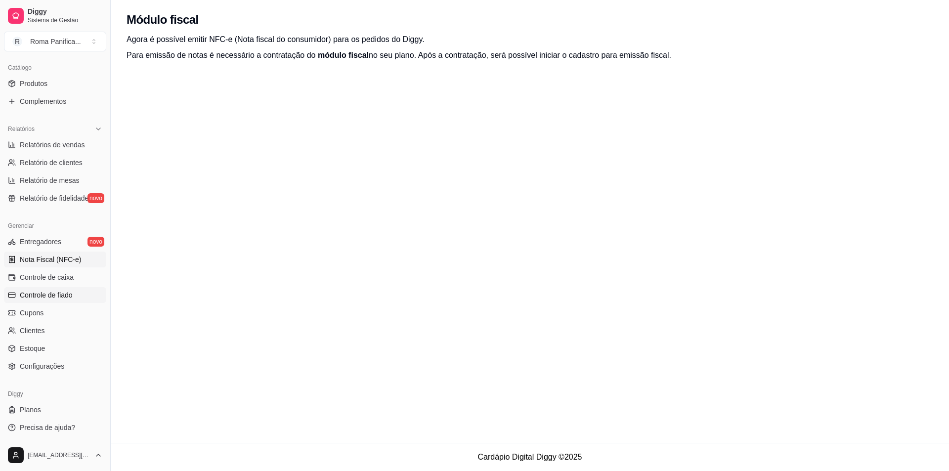
click at [36, 292] on span "Controle de fiado" at bounding box center [46, 295] width 53 height 10
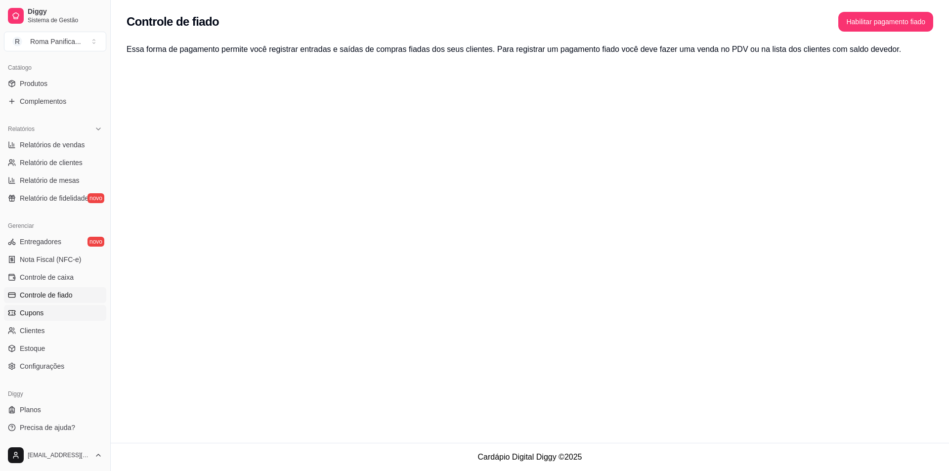
click at [39, 308] on span "Cupons" at bounding box center [32, 313] width 24 height 10
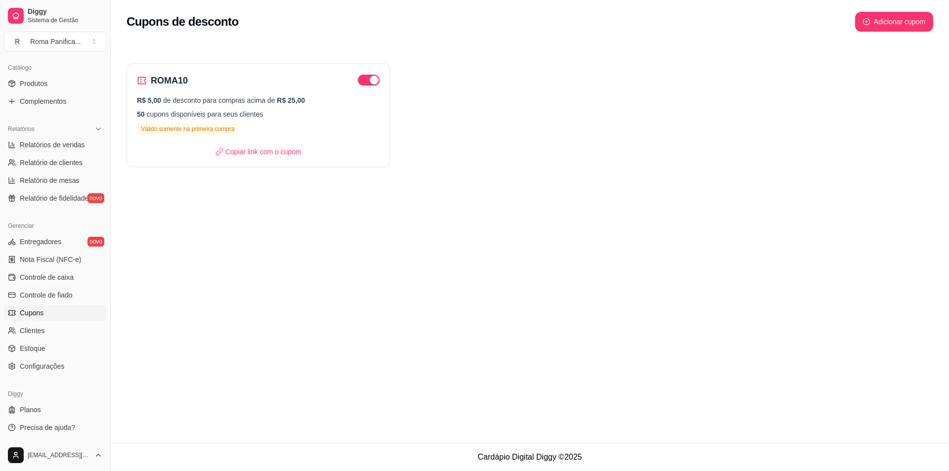
click at [27, 419] on ul "Planos Precisa de ajuda?" at bounding box center [55, 419] width 102 height 34
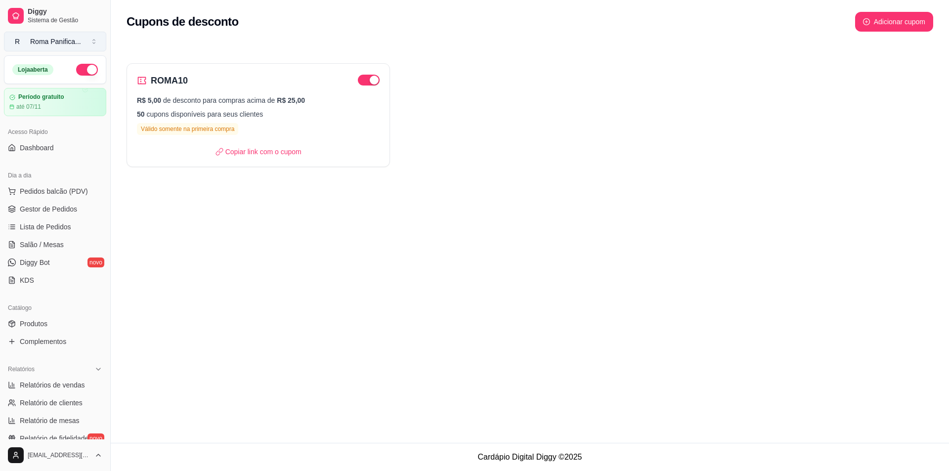
click at [47, 41] on div "Roma Panifica ..." at bounding box center [55, 42] width 51 height 10
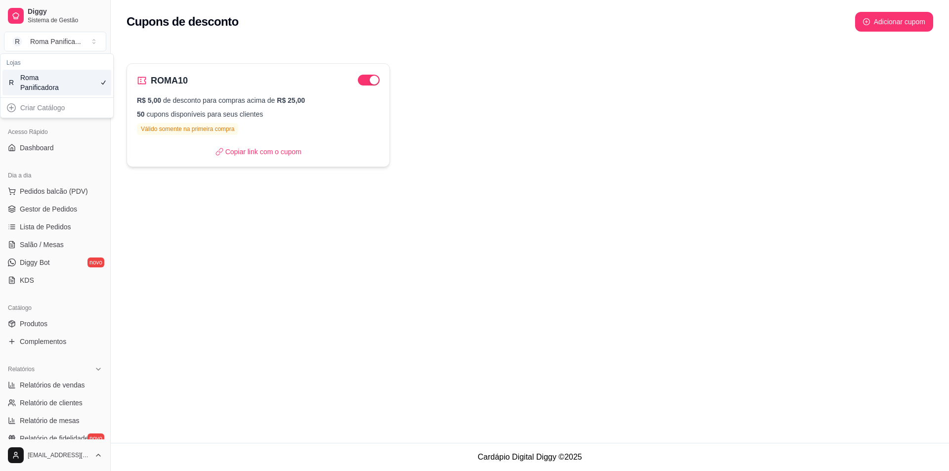
drag, startPoint x: 834, startPoint y: 77, endPoint x: 379, endPoint y: 98, distance: 455.9
click at [818, 76] on div "ROMA10 R$ 5,00 de desconto para compras acima de R$ 25,00 50 cupons disponíveis…" at bounding box center [530, 115] width 807 height 104
click at [41, 146] on span "Dashboard" at bounding box center [37, 148] width 34 height 10
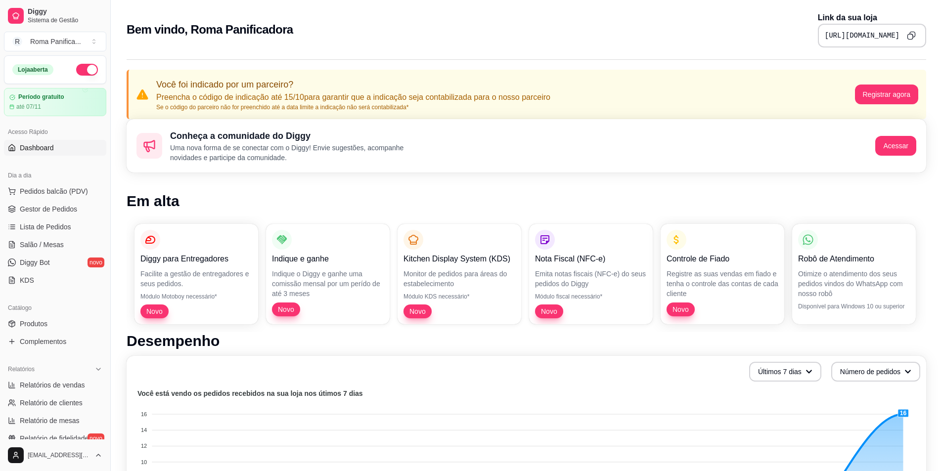
click at [851, 36] on pre "[URL][DOMAIN_NAME]" at bounding box center [862, 36] width 75 height 10
click at [916, 33] on button "Copy to clipboard" at bounding box center [911, 36] width 16 height 16
